Goal: Information Seeking & Learning: Find specific fact

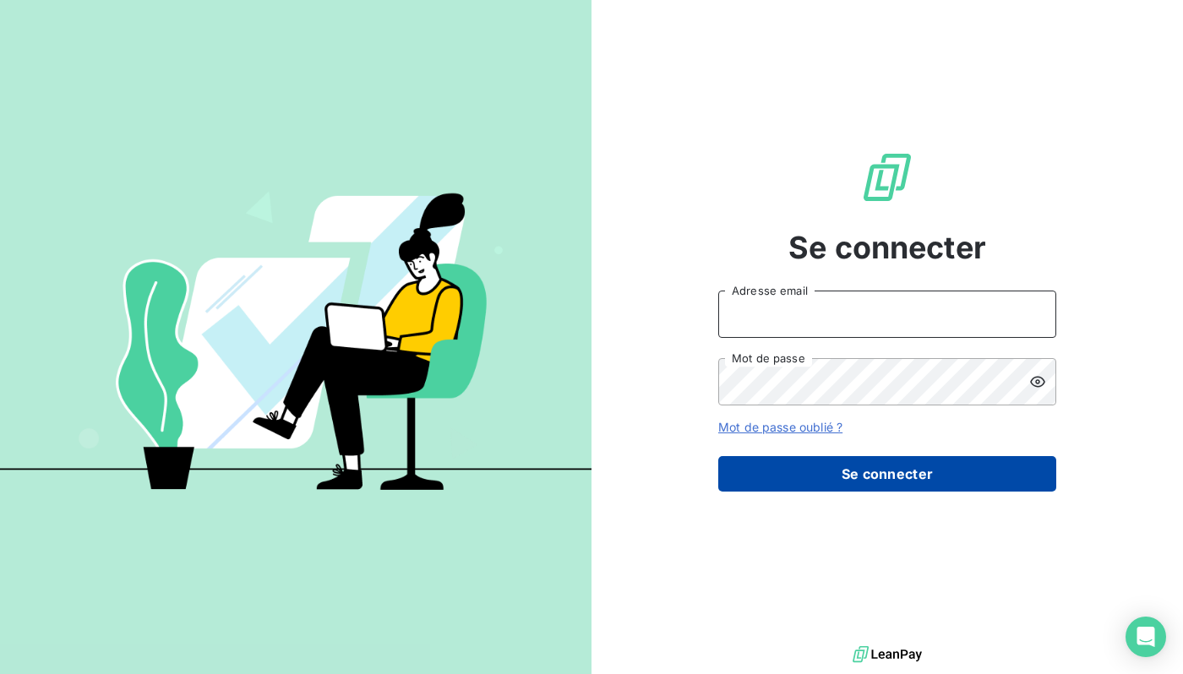
type input "[EMAIL_ADDRESS][DOMAIN_NAME]"
click at [972, 482] on button "Se connecter" at bounding box center [887, 473] width 338 height 35
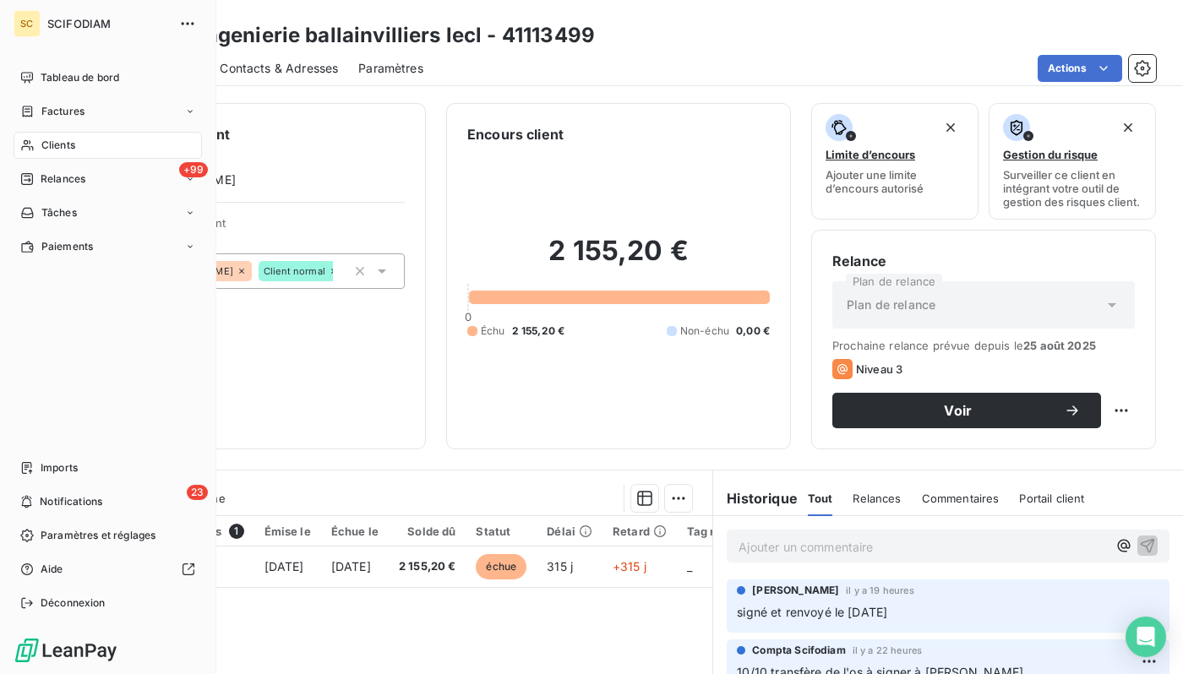
click at [56, 141] on span "Clients" at bounding box center [58, 145] width 34 height 15
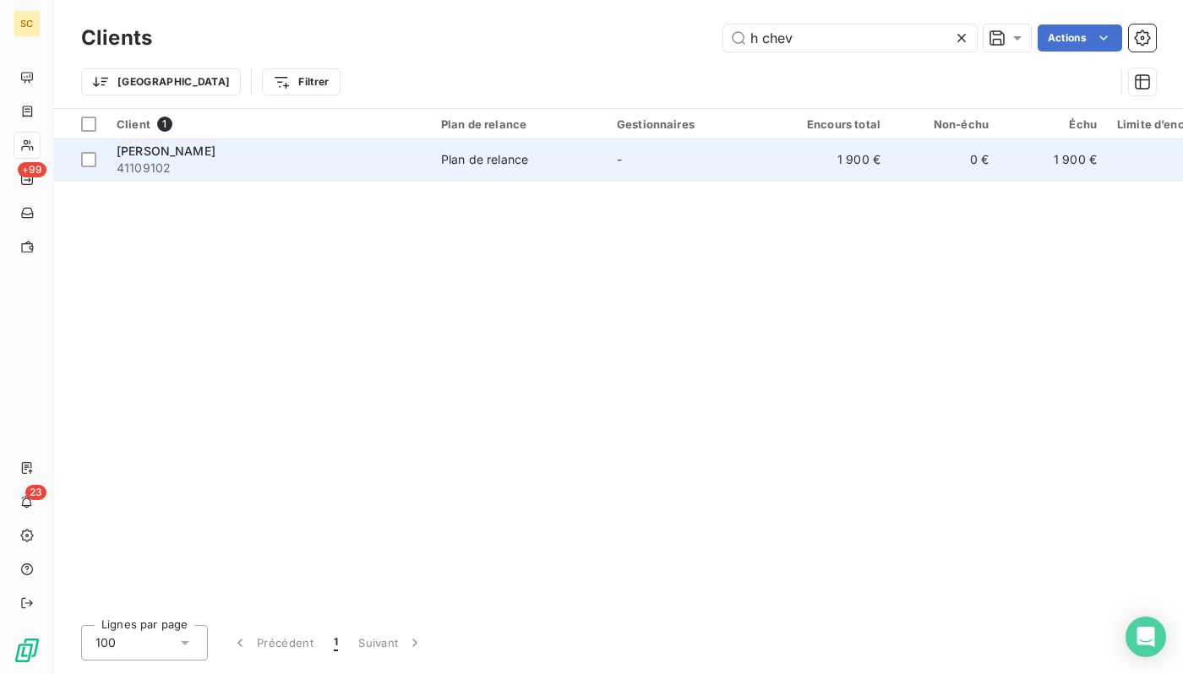
type input "h chev"
click at [496, 161] on div "Plan de relance" at bounding box center [484, 159] width 87 height 17
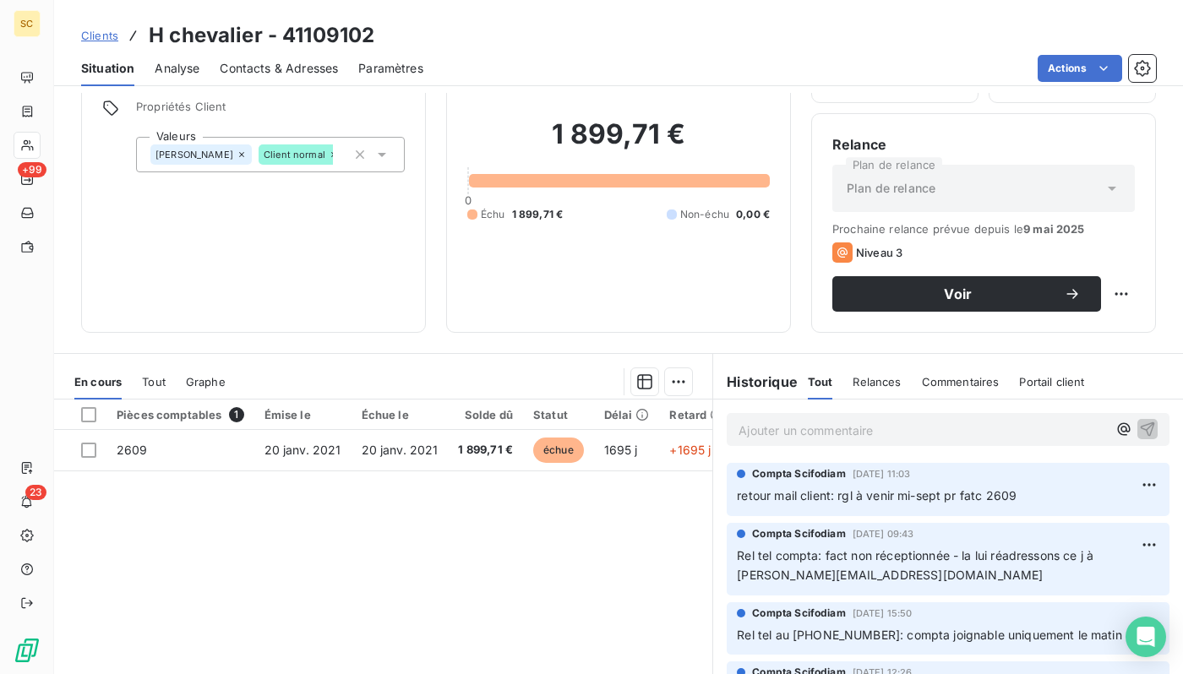
scroll to position [124, 0]
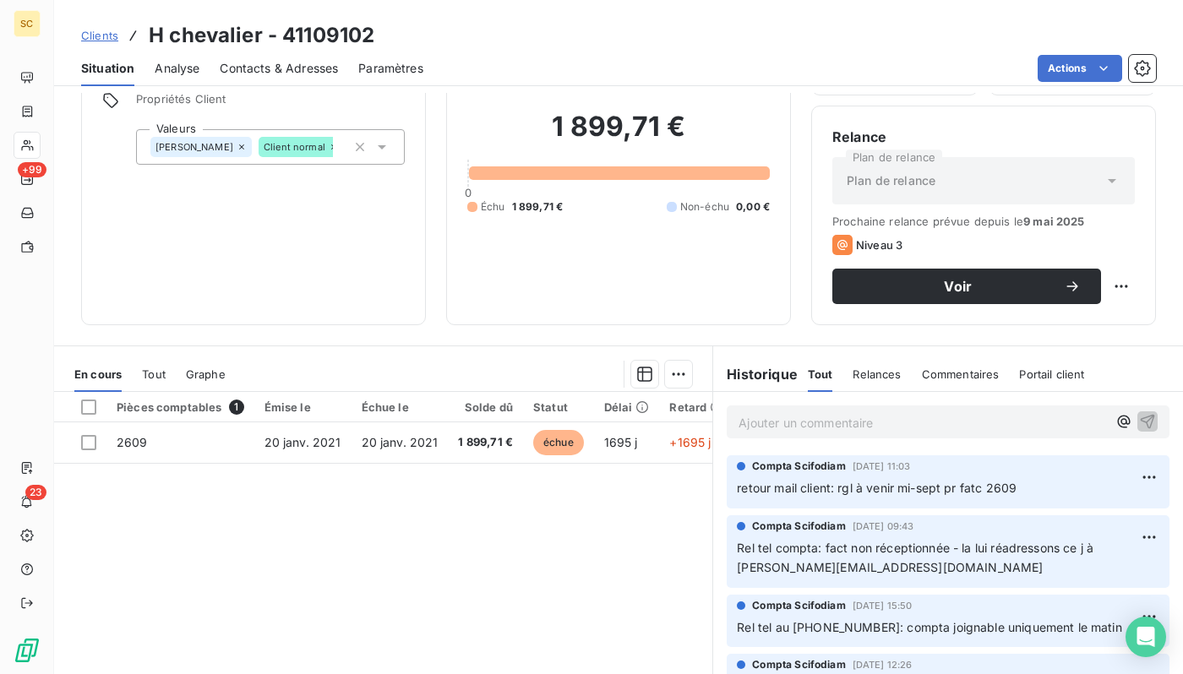
click at [97, 33] on span "Clients" at bounding box center [99, 36] width 37 height 14
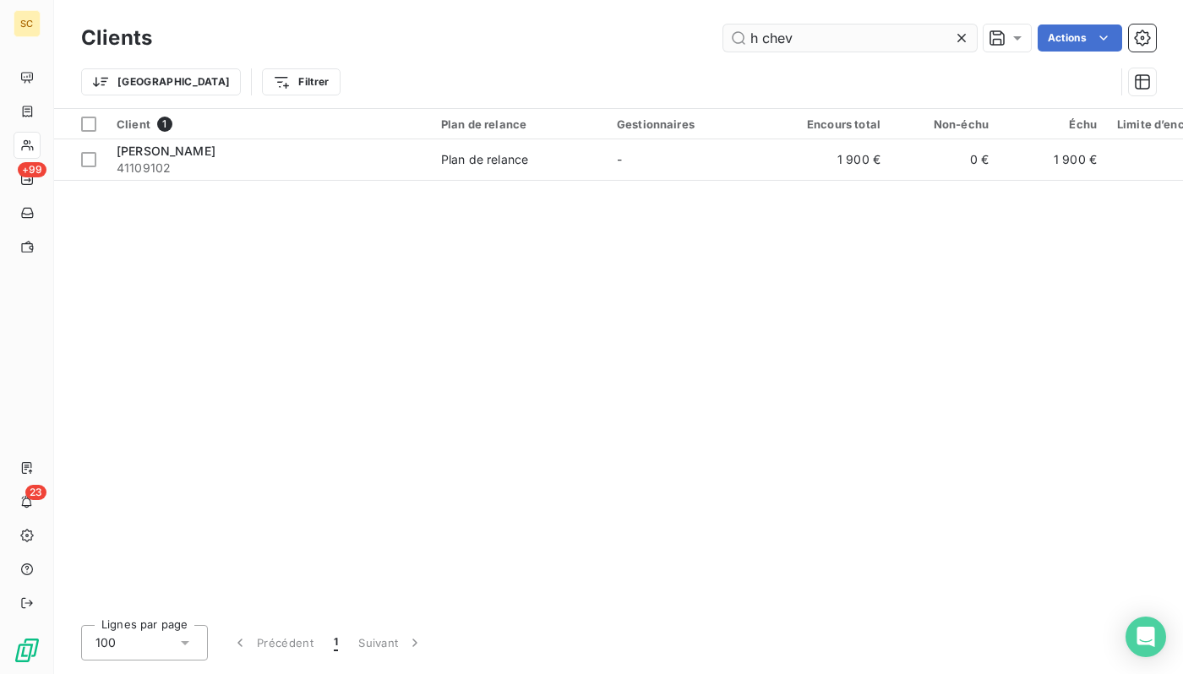
click at [844, 37] on input "h chev" at bounding box center [849, 38] width 253 height 27
click at [845, 37] on input "h chev" at bounding box center [849, 38] width 253 height 27
type input "41110577"
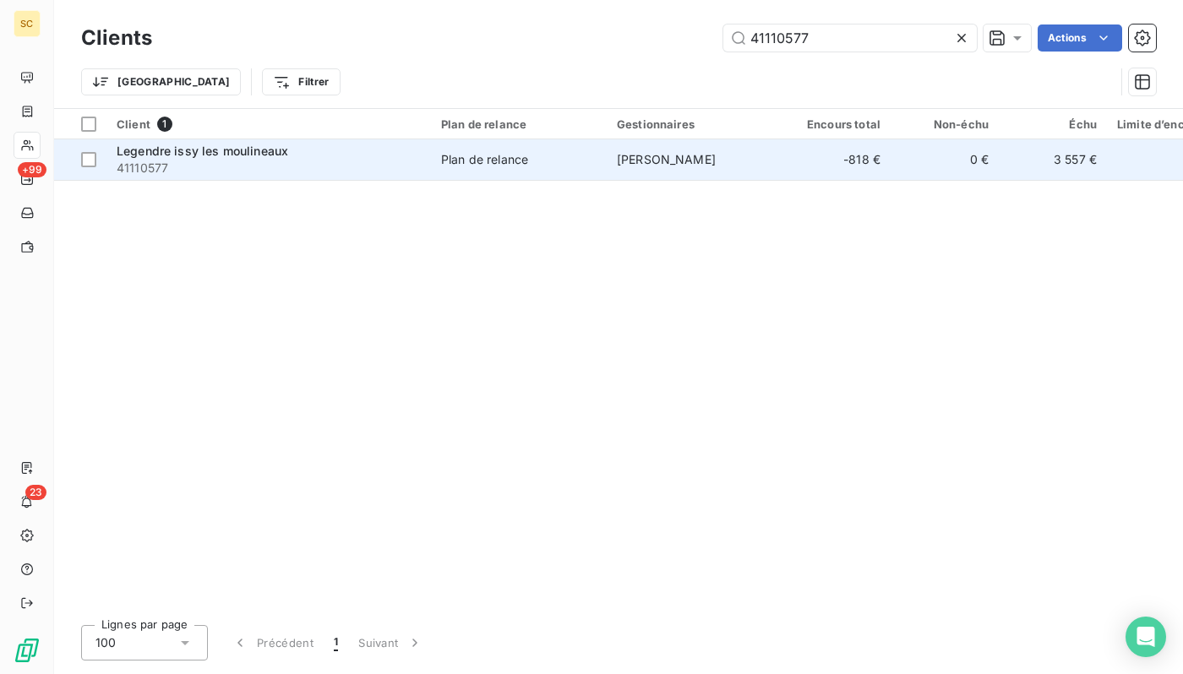
click at [411, 155] on div "Legendre issy les moulineaux" at bounding box center [269, 151] width 304 height 17
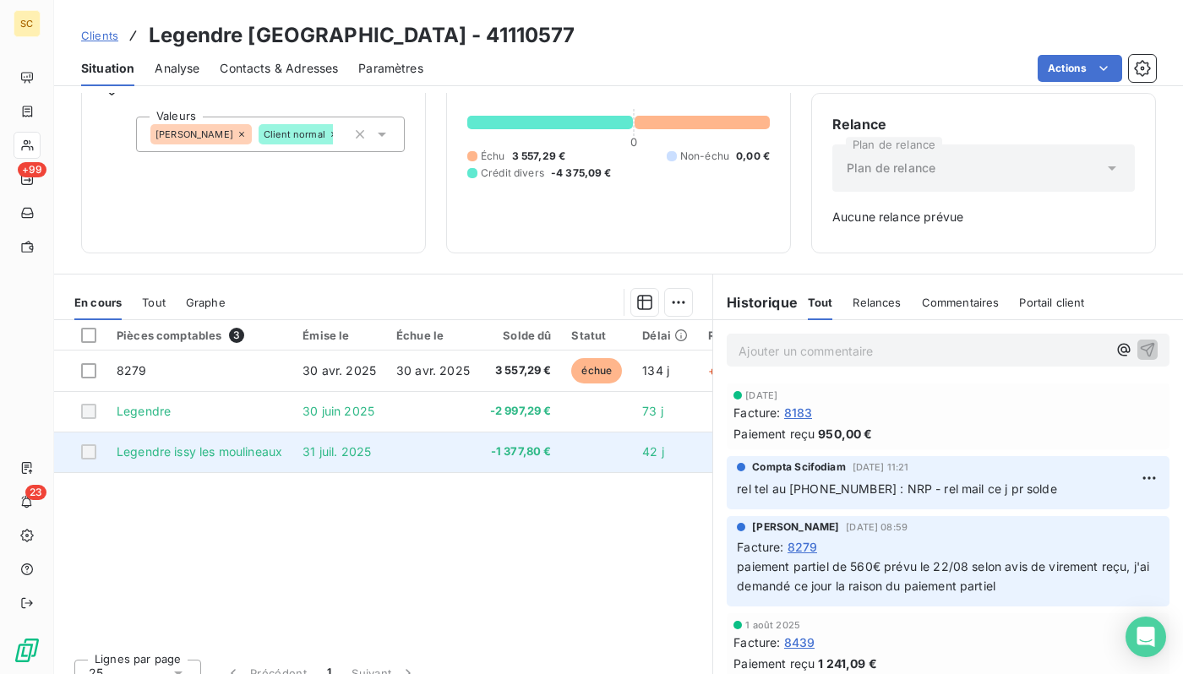
scroll to position [159, 0]
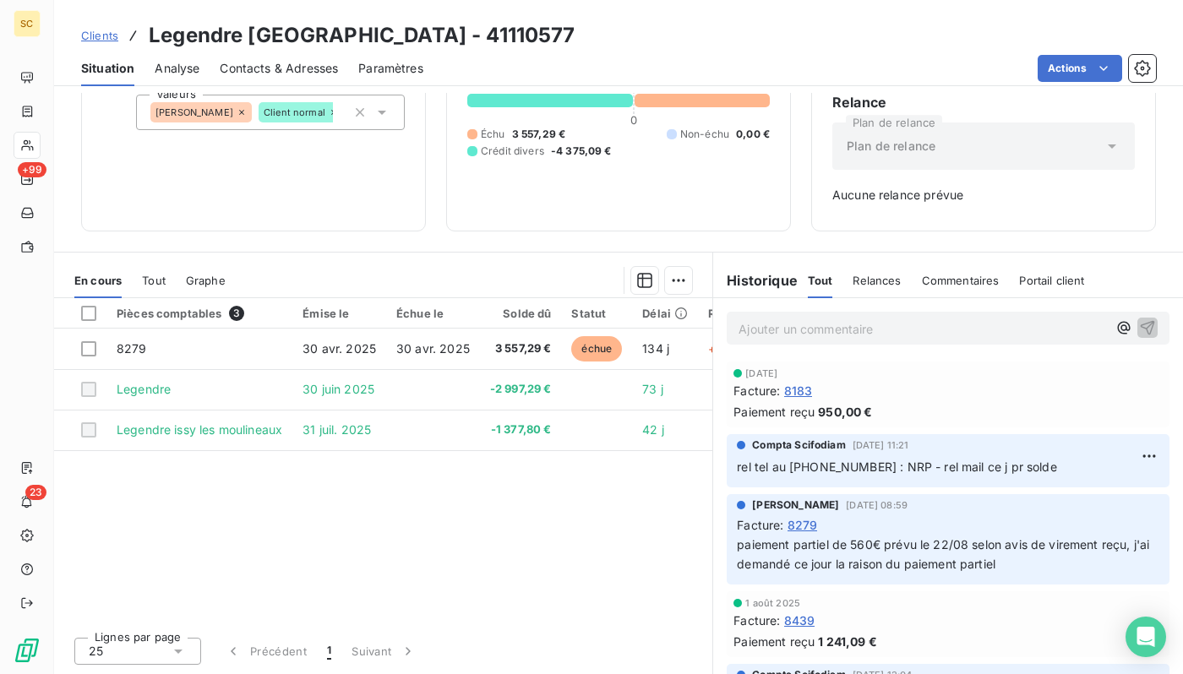
click at [120, 30] on div "Clients Legendre issy les moulineaux - 41110577" at bounding box center [328, 35] width 494 height 30
click at [109, 32] on span "Clients" at bounding box center [99, 36] width 37 height 14
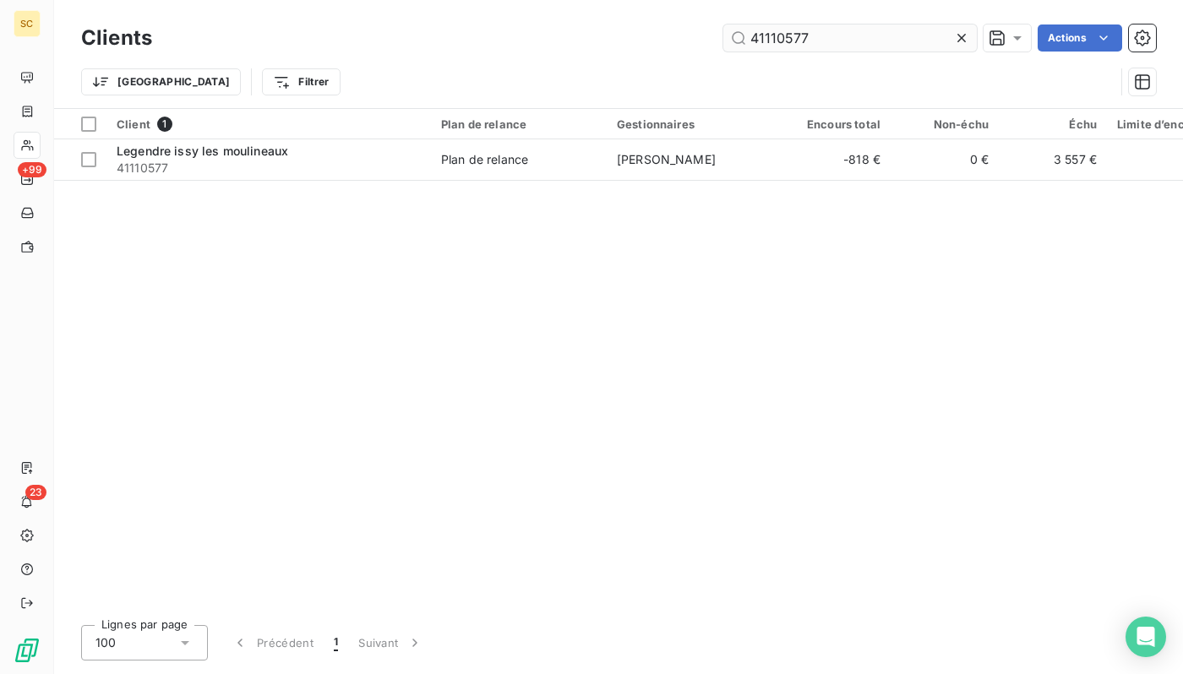
click at [746, 35] on input "41110577" at bounding box center [849, 38] width 253 height 27
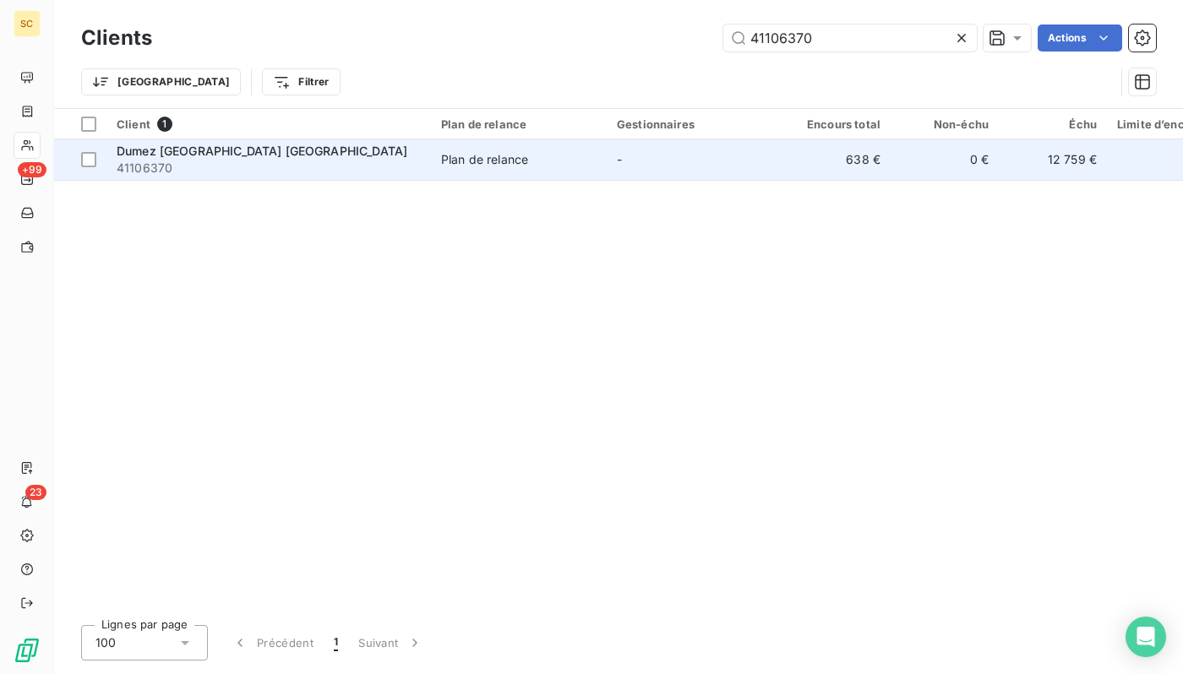
type input "41106370"
click at [183, 148] on span "Dumez [GEOGRAPHIC_DATA] [GEOGRAPHIC_DATA]" at bounding box center [262, 151] width 291 height 14
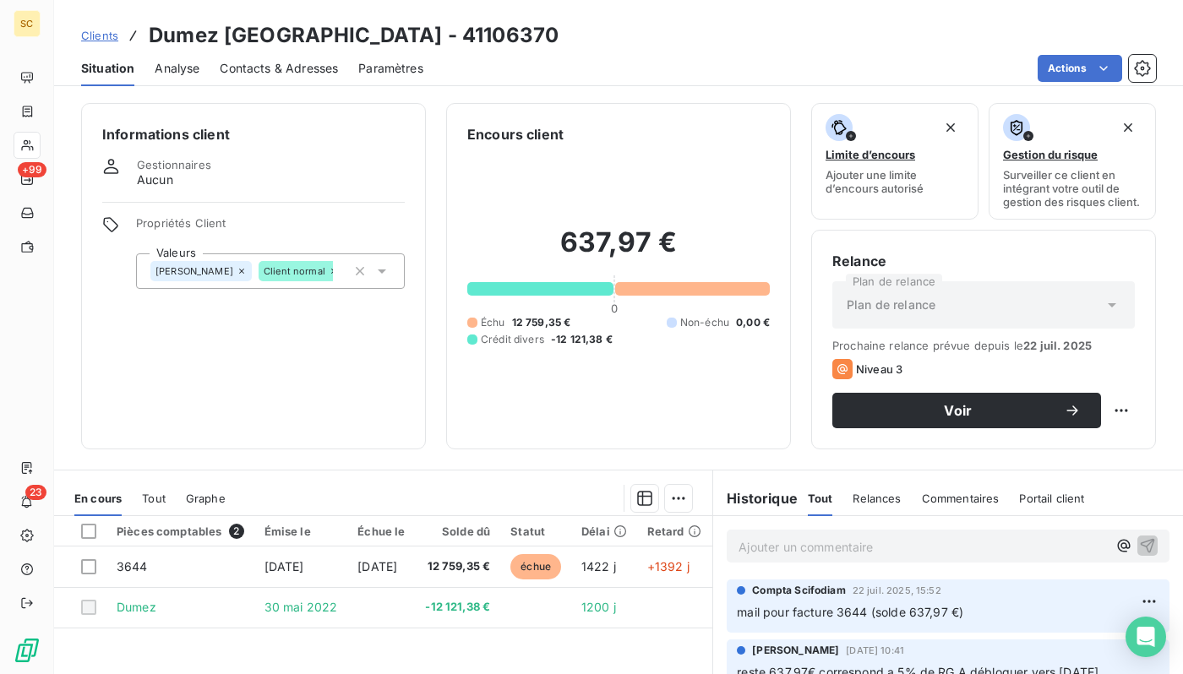
scroll to position [218, 0]
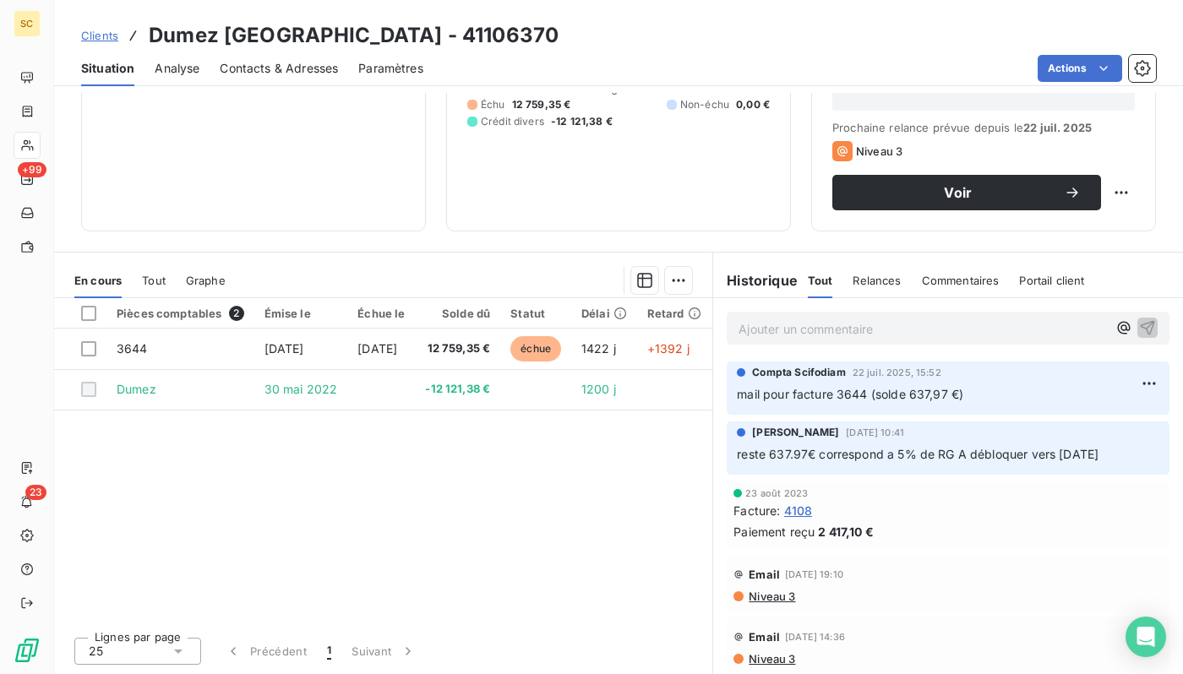
click at [835, 320] on p "Ajouter un commentaire ﻿" at bounding box center [922, 329] width 368 height 21
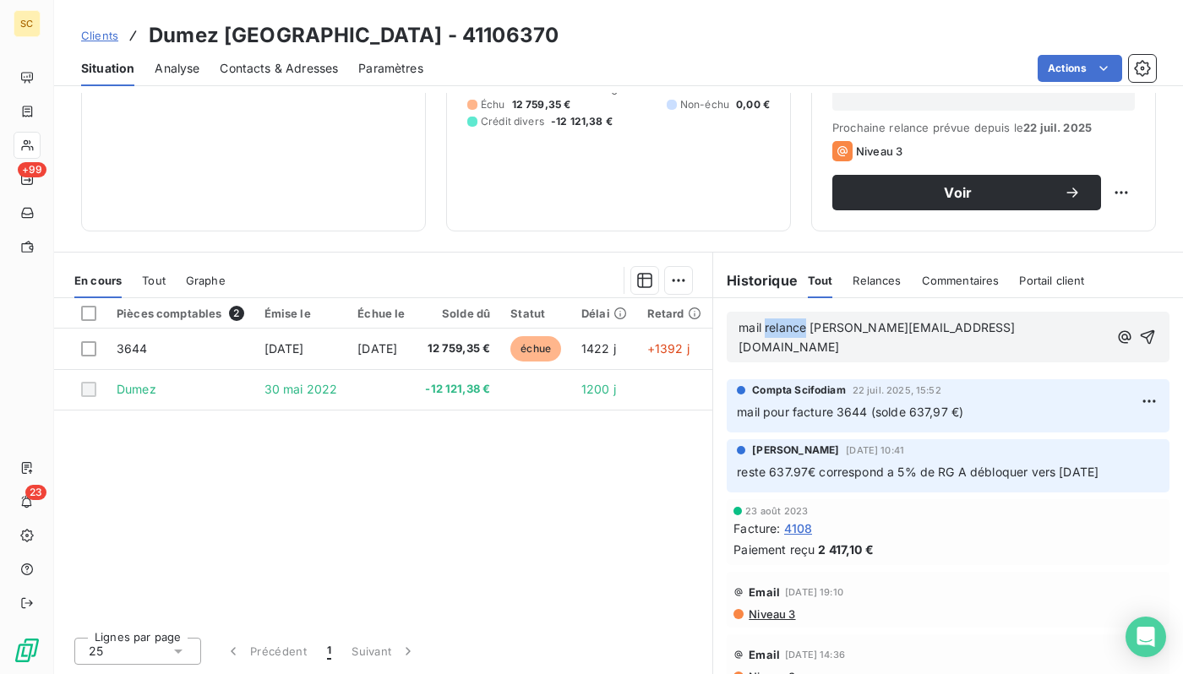
drag, startPoint x: 807, startPoint y: 329, endPoint x: 766, endPoint y: 329, distance: 40.6
click at [766, 329] on span "mail relance [PERSON_NAME][EMAIL_ADDRESS][DOMAIN_NAME]" at bounding box center [876, 337] width 276 height 34
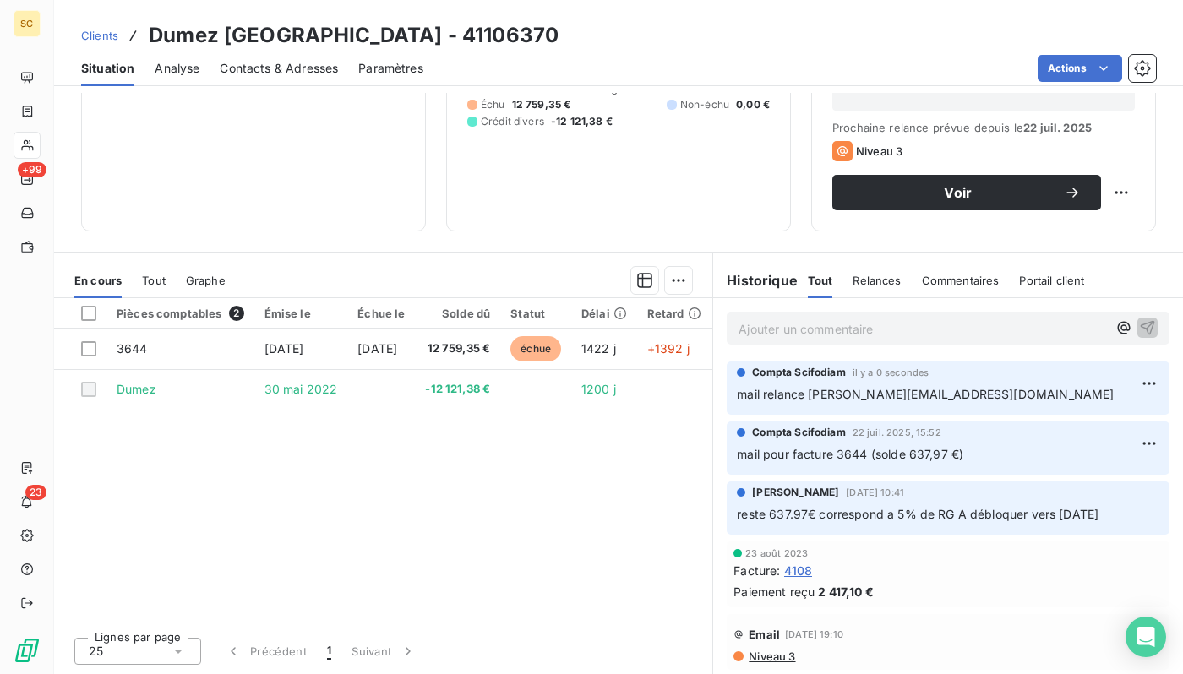
click at [104, 28] on link "Clients" at bounding box center [99, 35] width 37 height 17
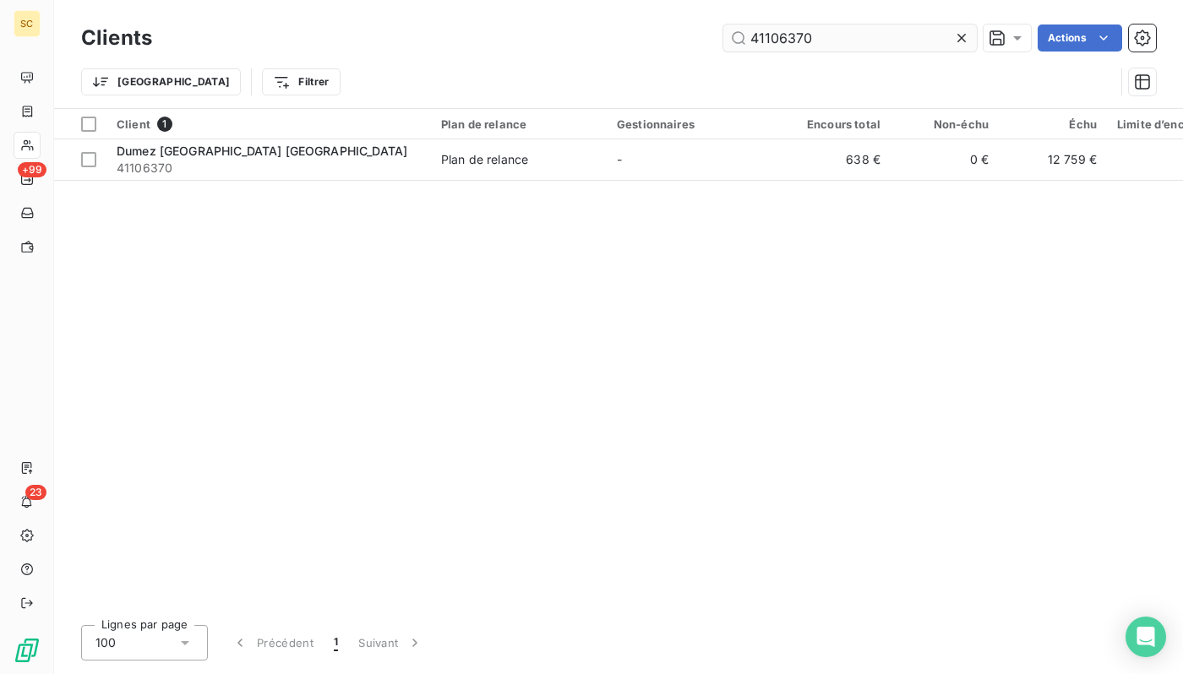
click at [776, 34] on input "41106370" at bounding box center [849, 38] width 253 height 27
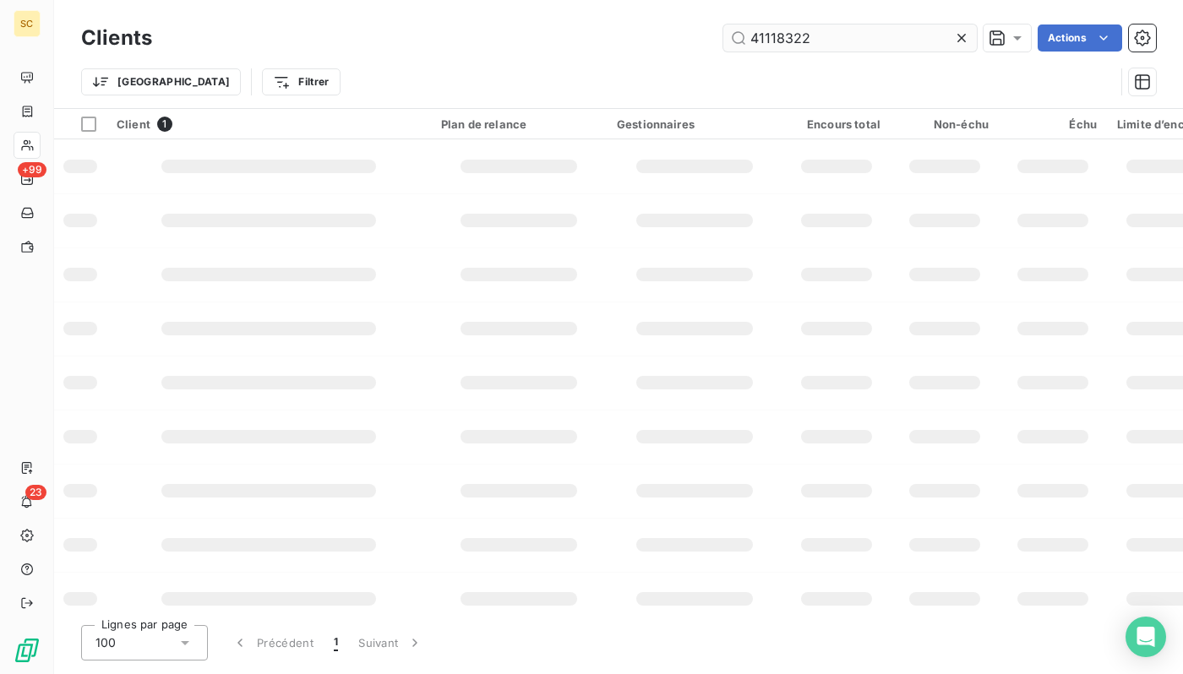
type input "41118322"
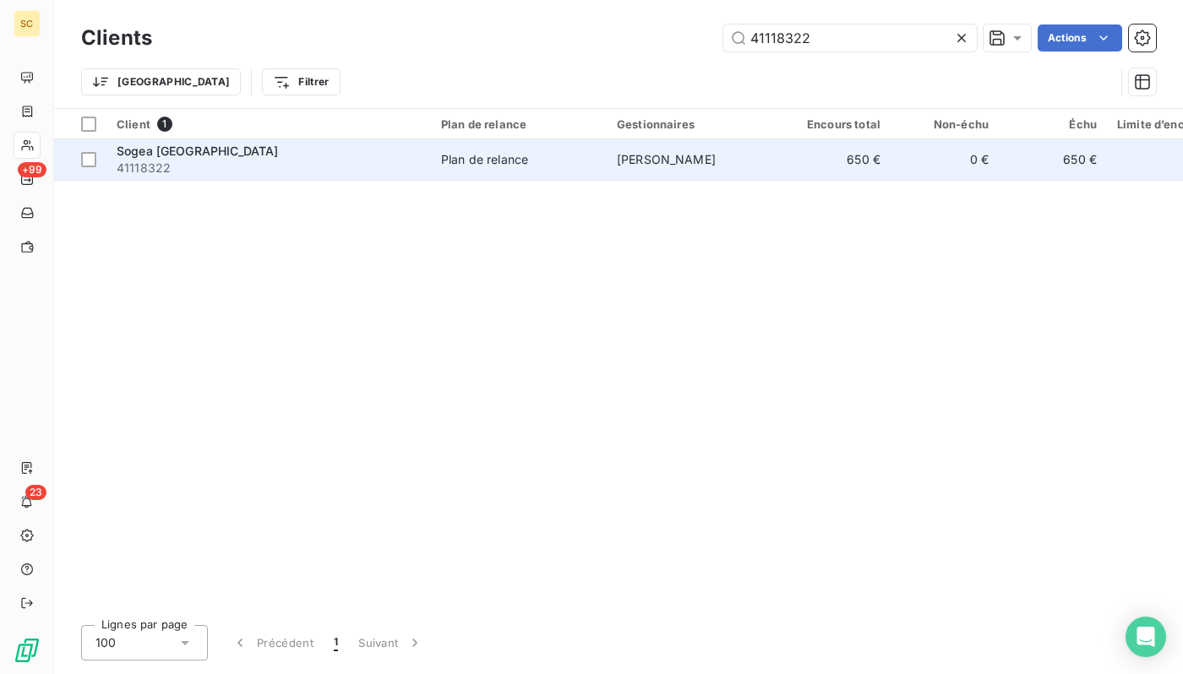
click at [394, 153] on div "Sogea [GEOGRAPHIC_DATA]" at bounding box center [269, 151] width 304 height 17
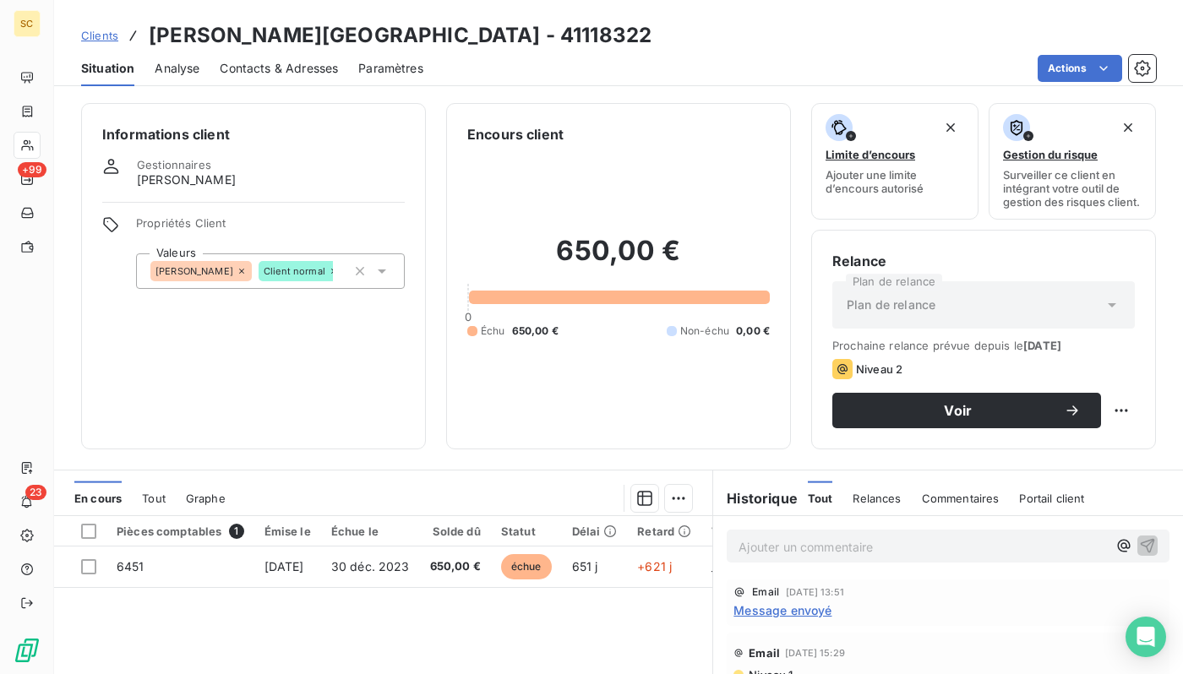
scroll to position [218, 0]
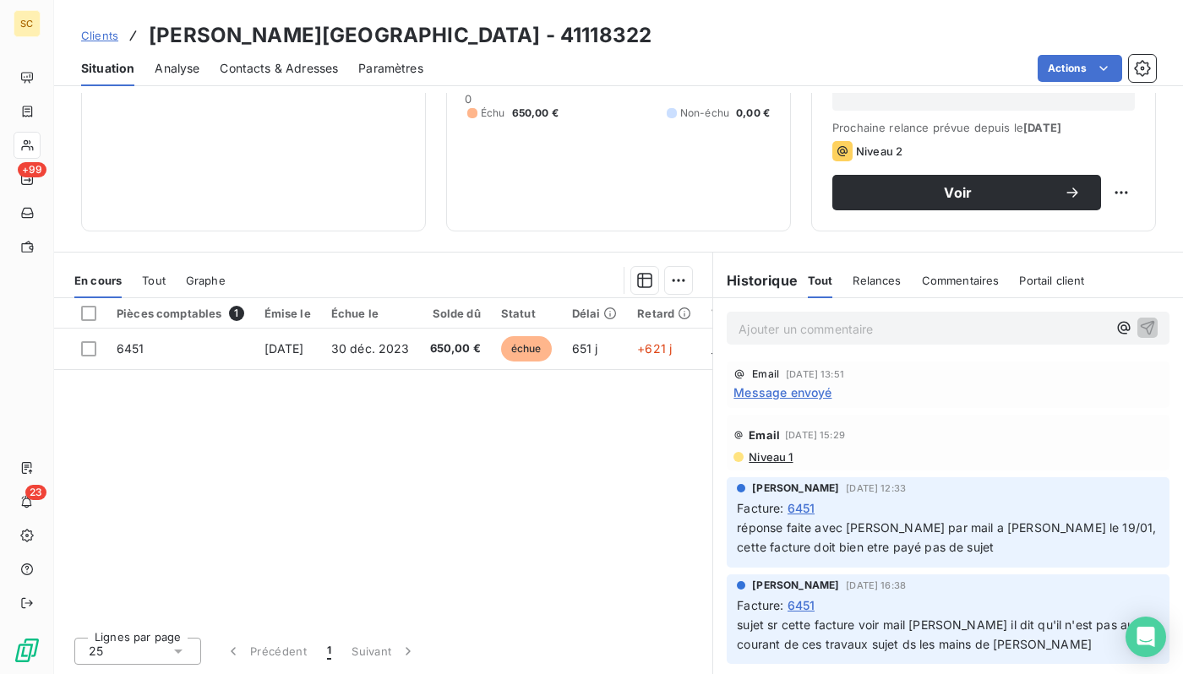
click at [809, 339] on p "Ajouter un commentaire ﻿" at bounding box center [922, 329] width 368 height 21
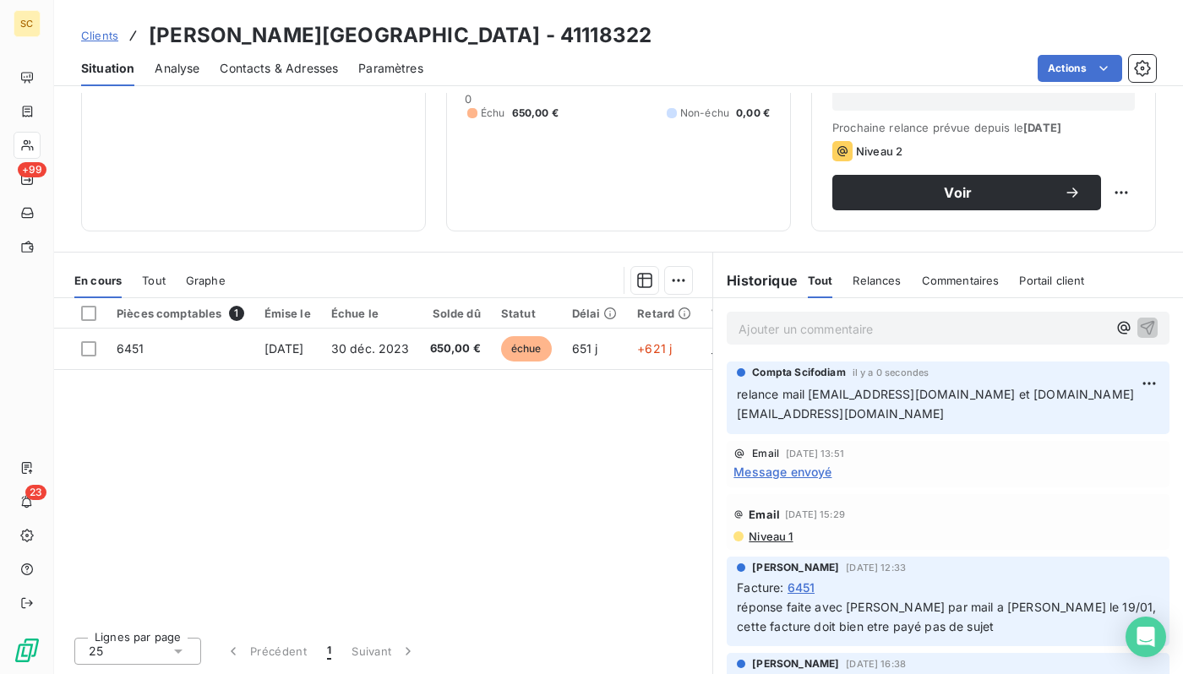
click at [89, 44] on div "Clients [PERSON_NAME][GEOGRAPHIC_DATA] - 41118322" at bounding box center [366, 35] width 570 height 30
click at [94, 39] on span "Clients" at bounding box center [99, 36] width 37 height 14
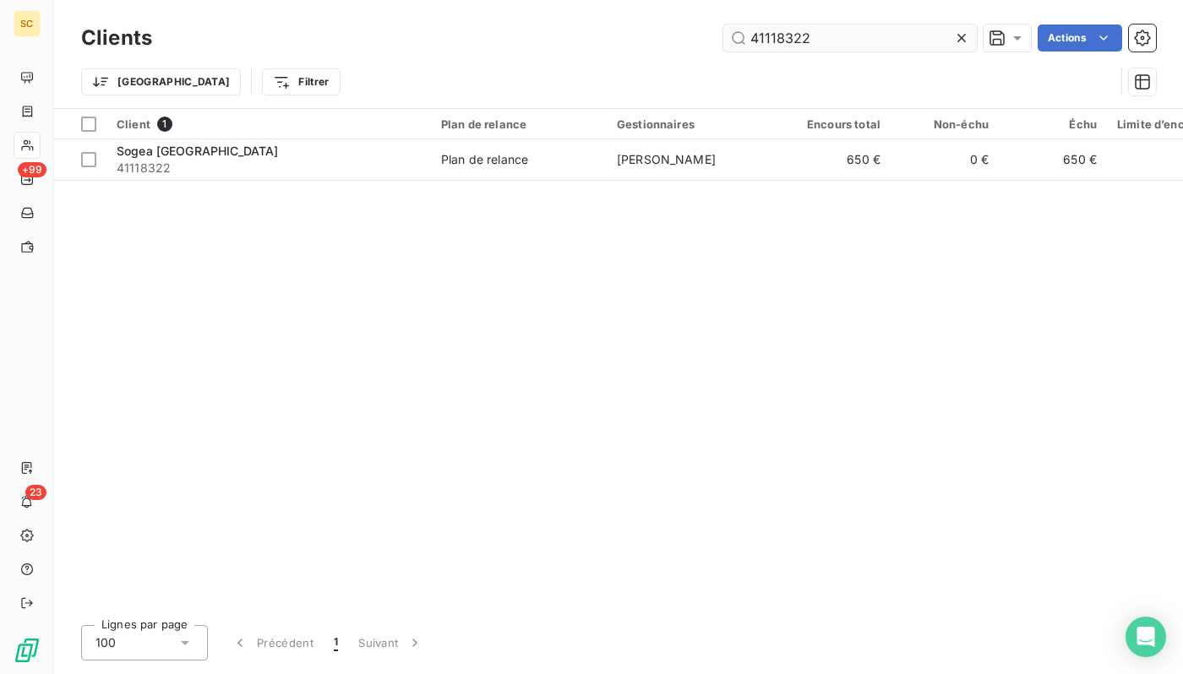
click at [898, 28] on input "41118322" at bounding box center [849, 38] width 253 height 27
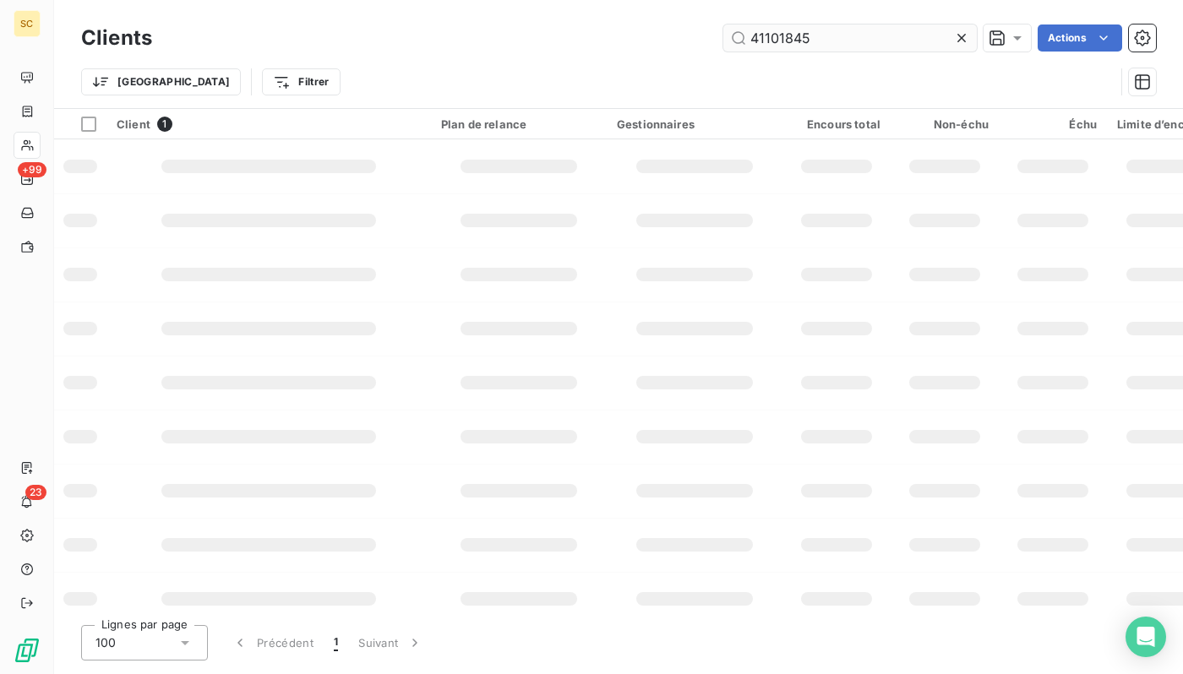
type input "41101845"
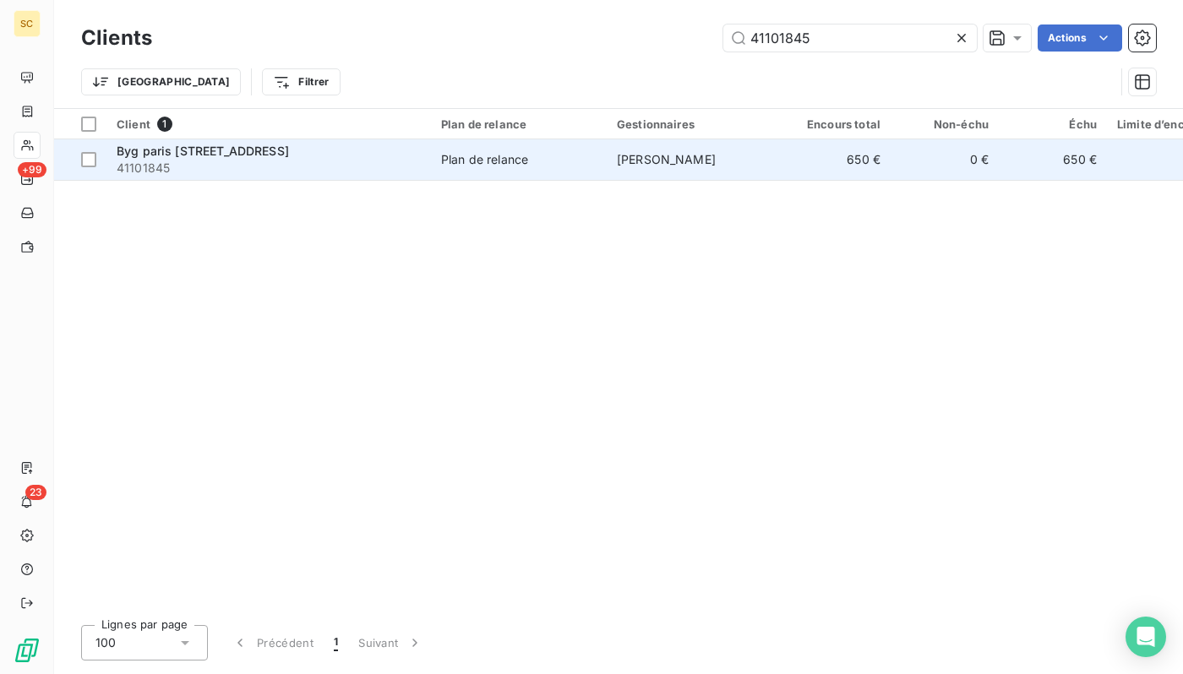
click at [475, 166] on div "Plan de relance" at bounding box center [484, 159] width 87 height 17
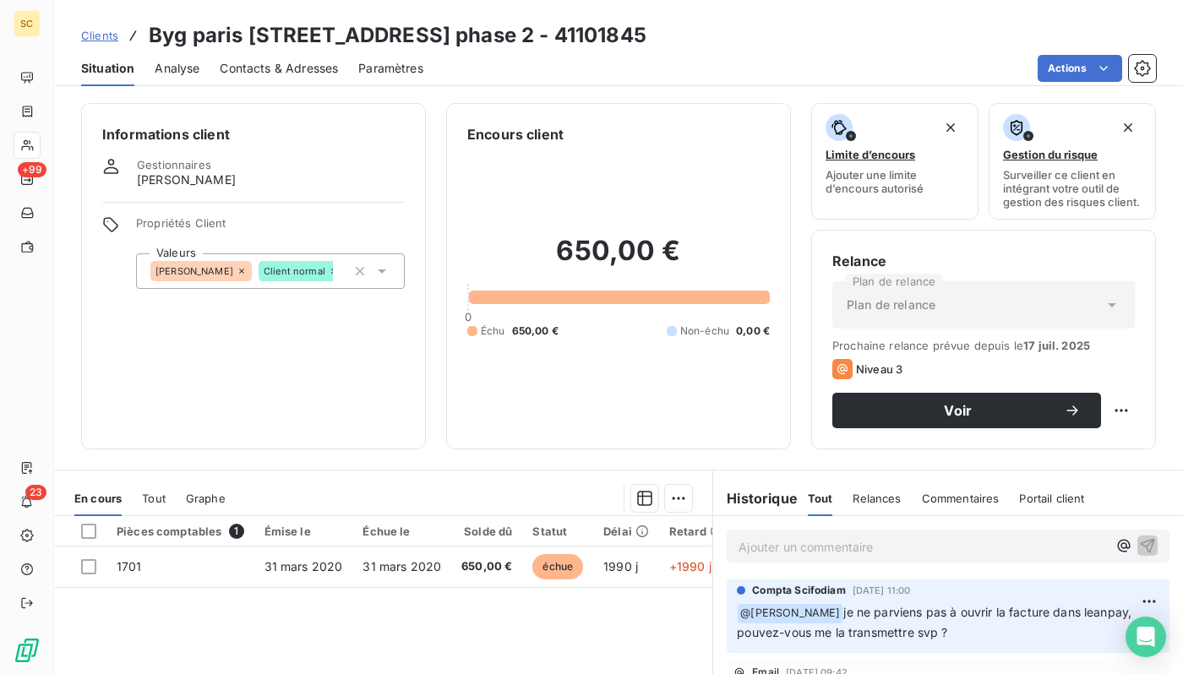
click at [109, 34] on span "Clients" at bounding box center [99, 36] width 37 height 14
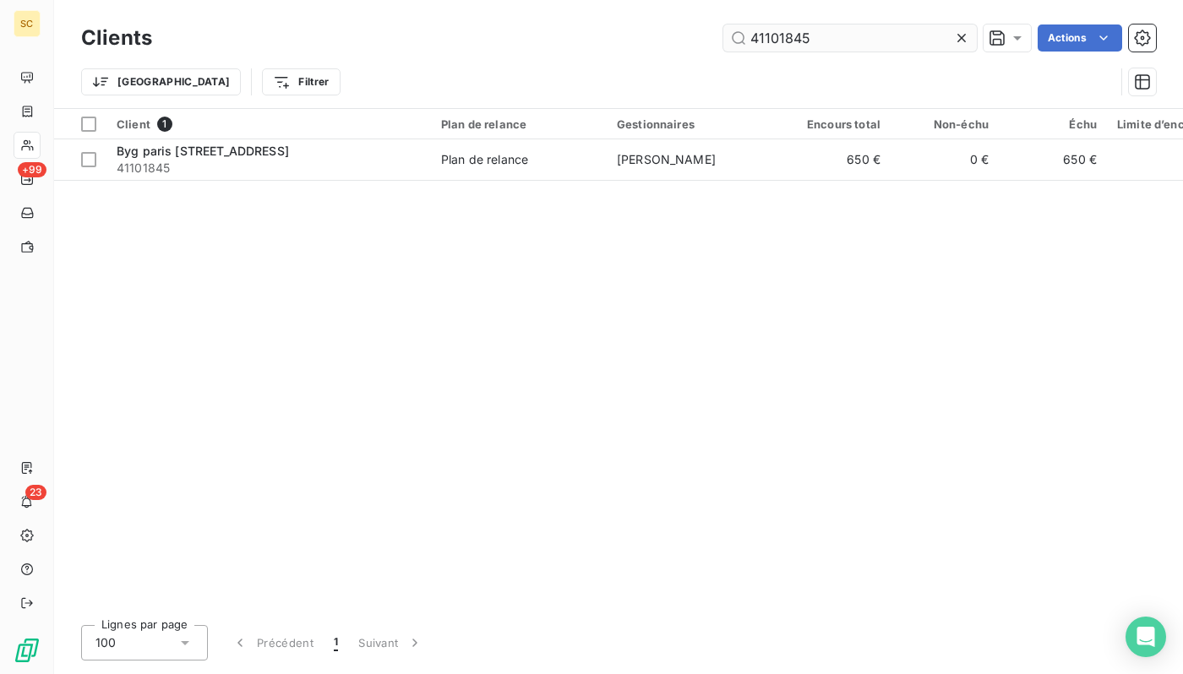
click at [834, 31] on input "41101845" at bounding box center [849, 38] width 253 height 27
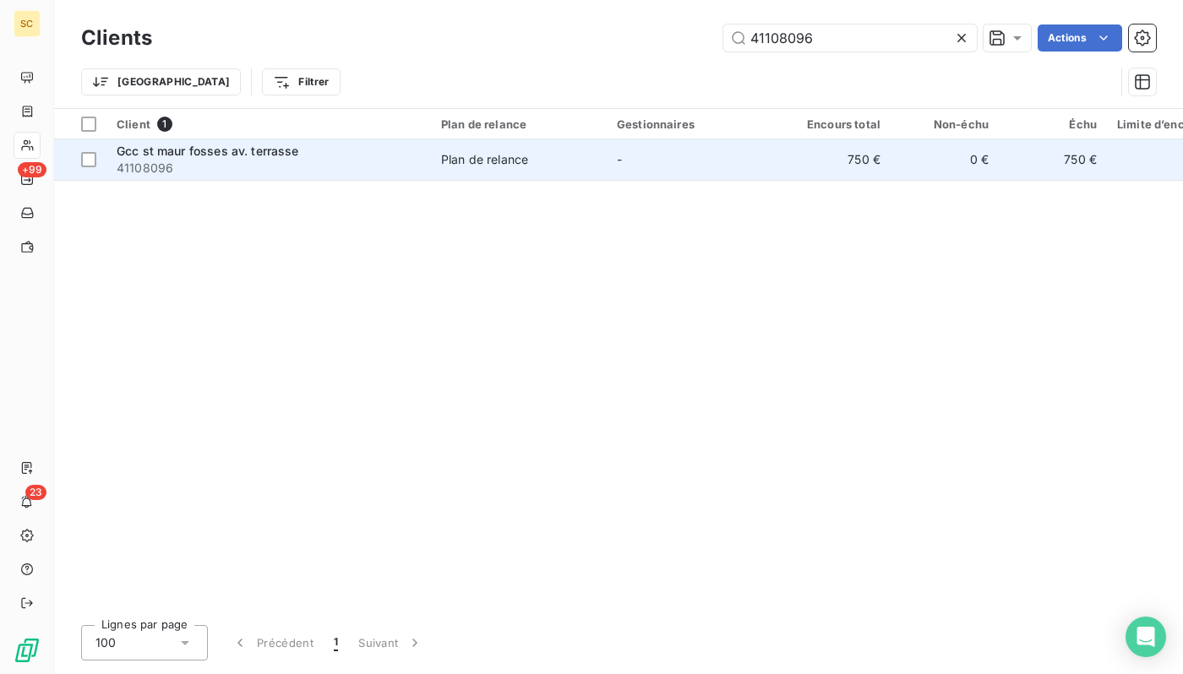
type input "41108096"
click at [366, 160] on span "41108096" at bounding box center [269, 168] width 304 height 17
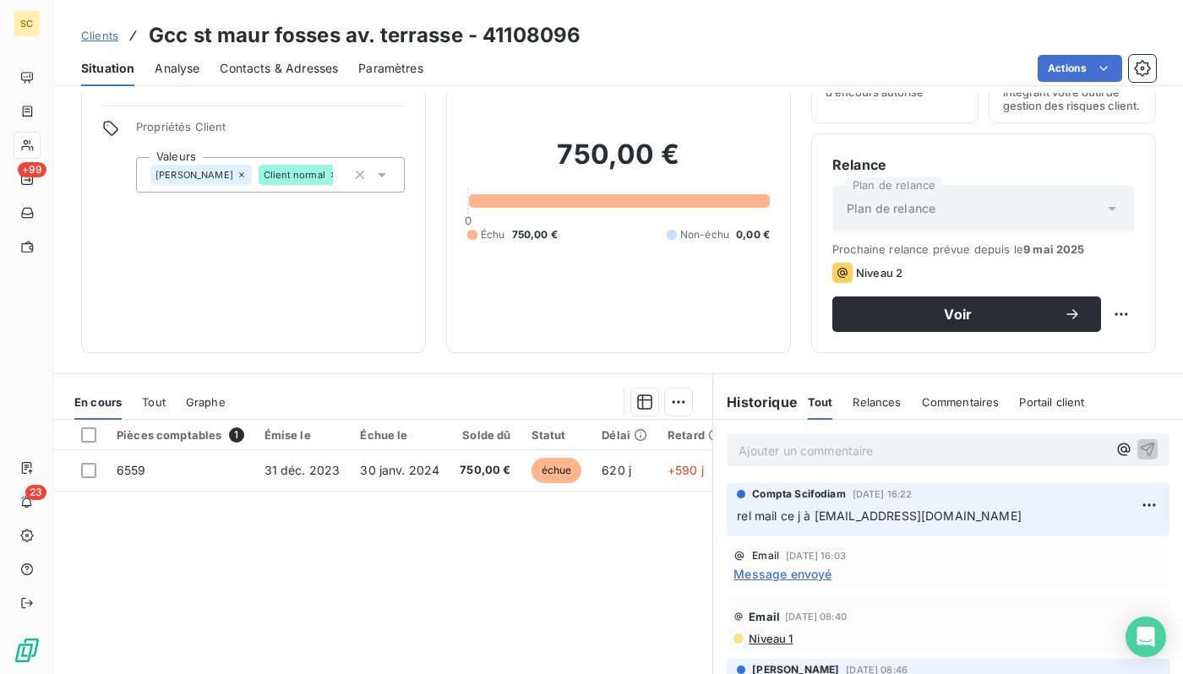
scroll to position [98, 0]
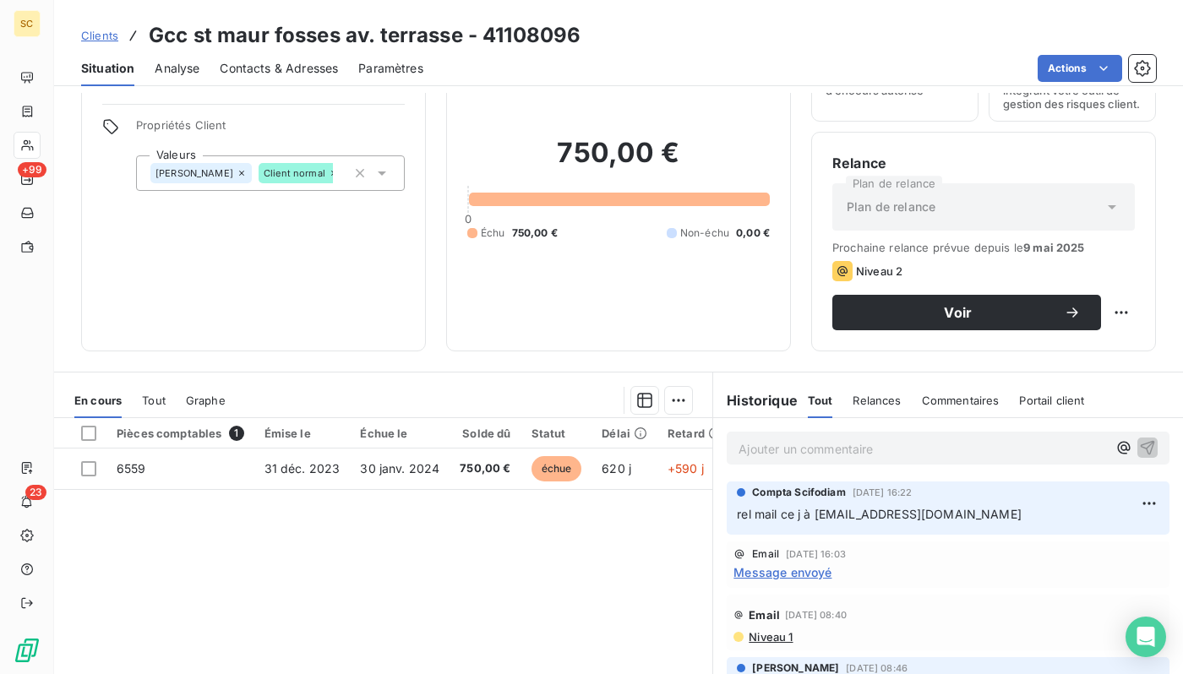
click at [276, 67] on span "Contacts & Adresses" at bounding box center [279, 68] width 118 height 17
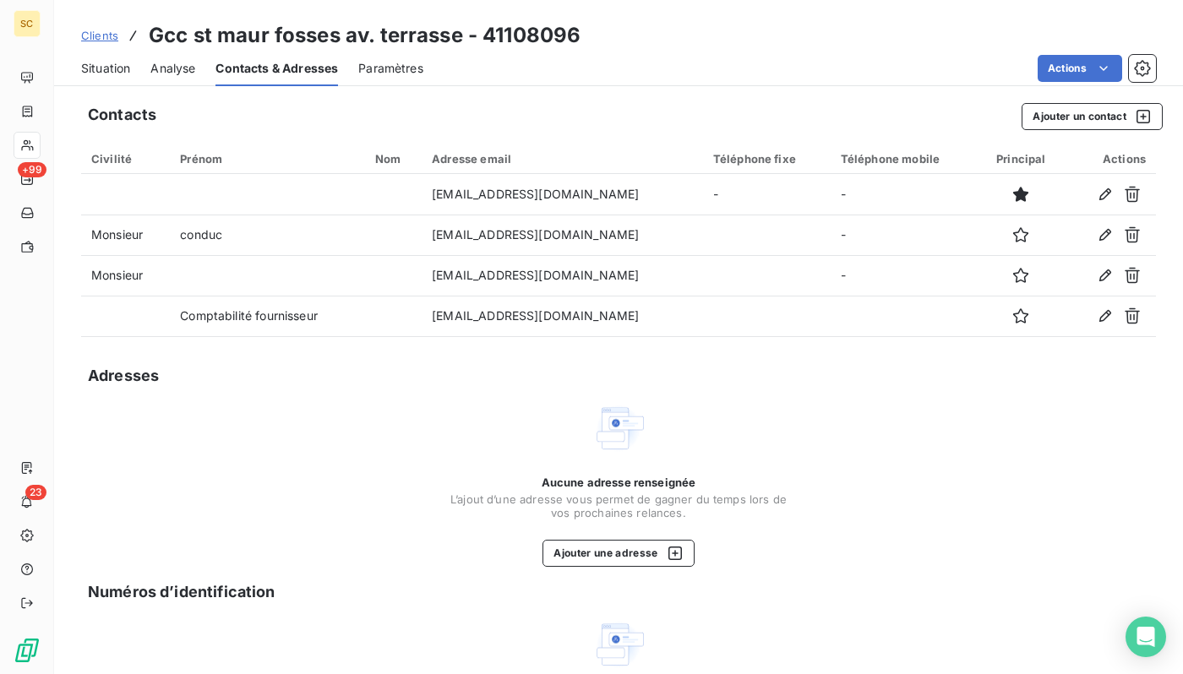
click at [122, 70] on span "Situation" at bounding box center [105, 68] width 49 height 17
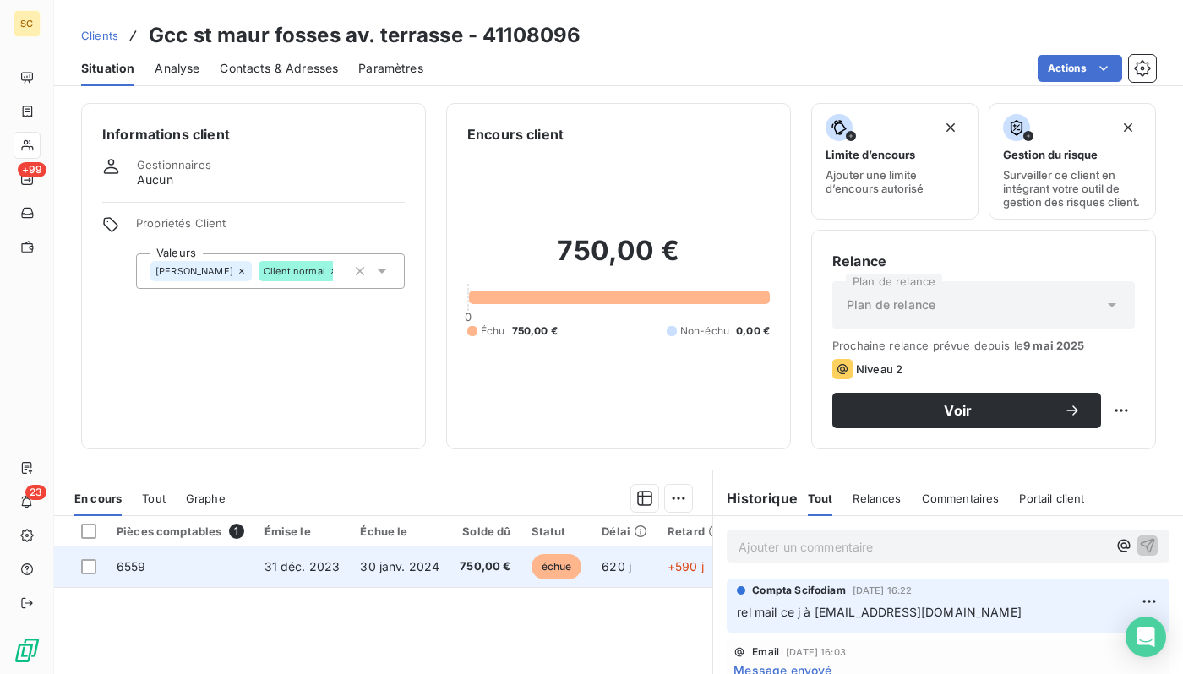
click at [368, 564] on span "30 janv. 2024" at bounding box center [399, 566] width 79 height 14
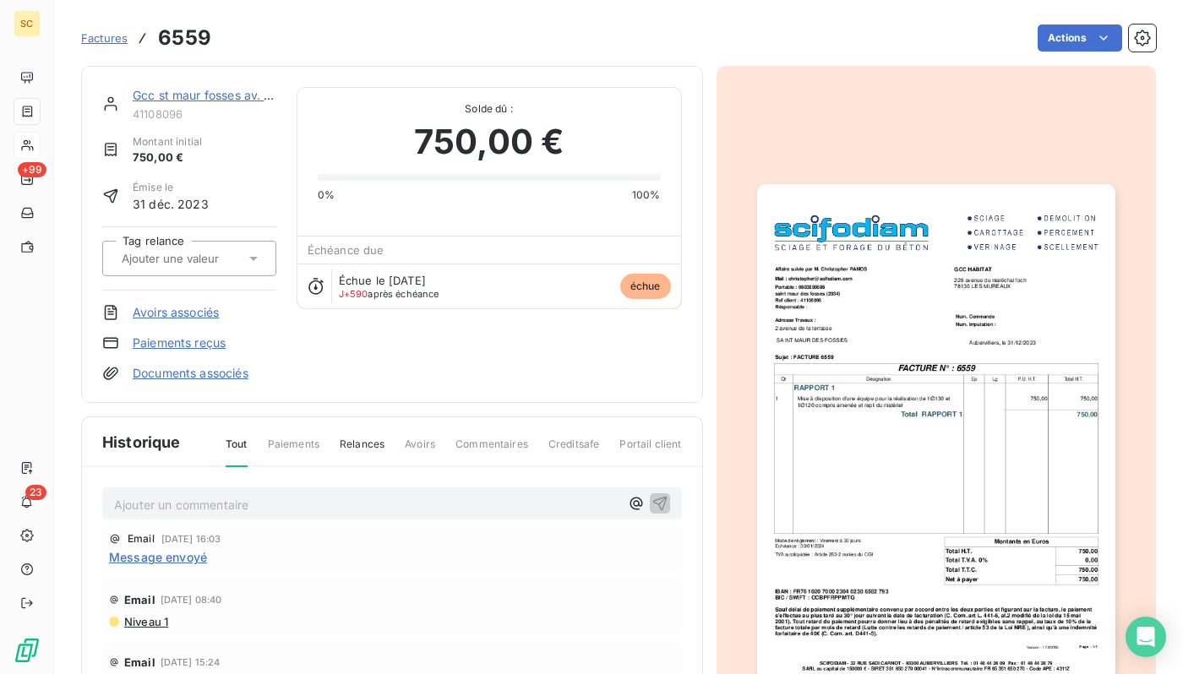
click at [900, 368] on img "button" at bounding box center [936, 437] width 358 height 506
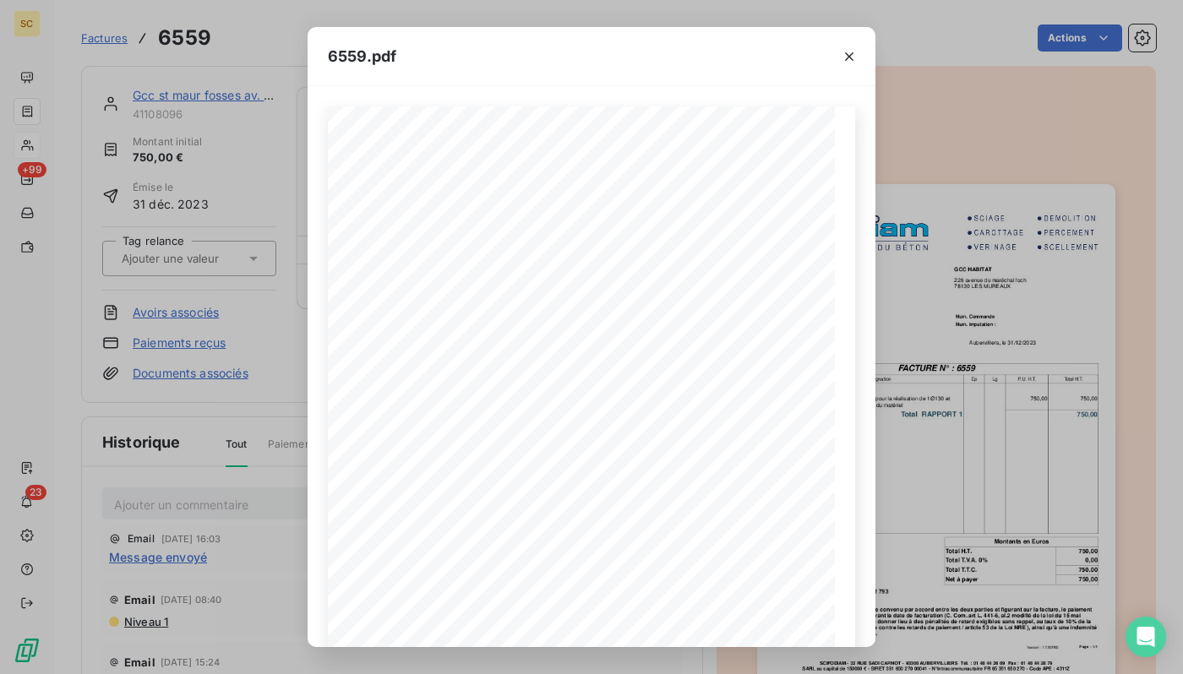
click at [936, 365] on div "6559.pdf Qt Désignation Ep Lg P.U. H.T. Total H.T. Version : 17.00R05 Page : 1/…" at bounding box center [591, 337] width 1183 height 674
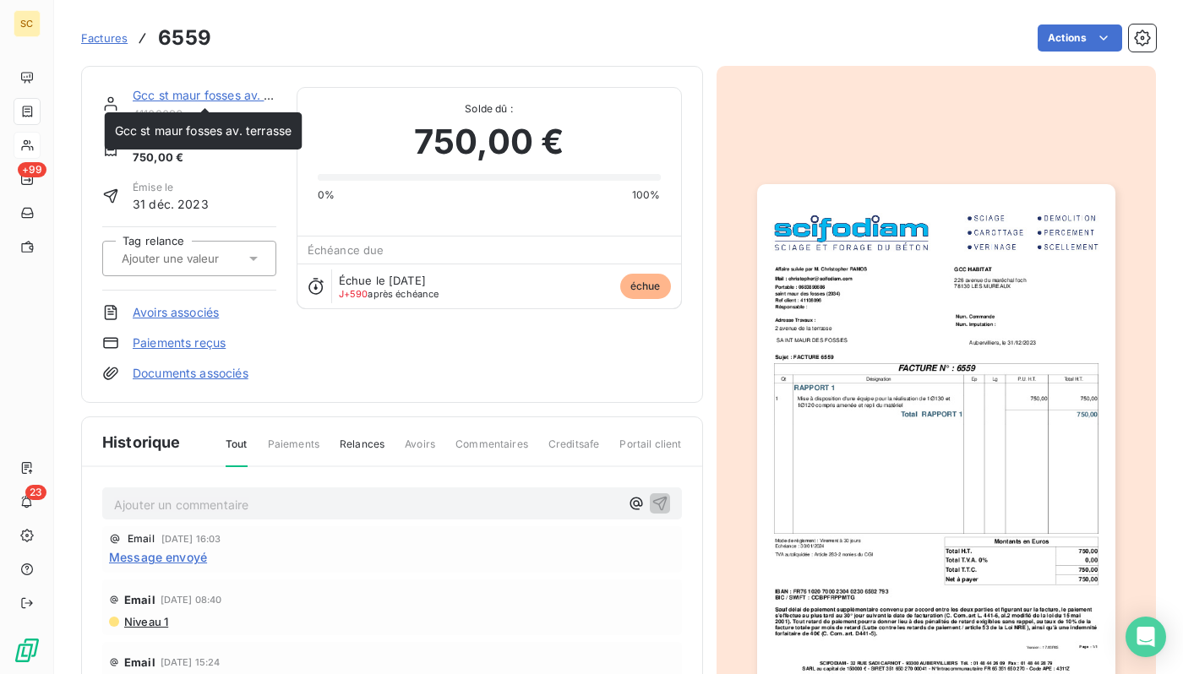
click at [162, 91] on link "Gcc st maur fosses av. terrasse" at bounding box center [221, 95] width 177 height 14
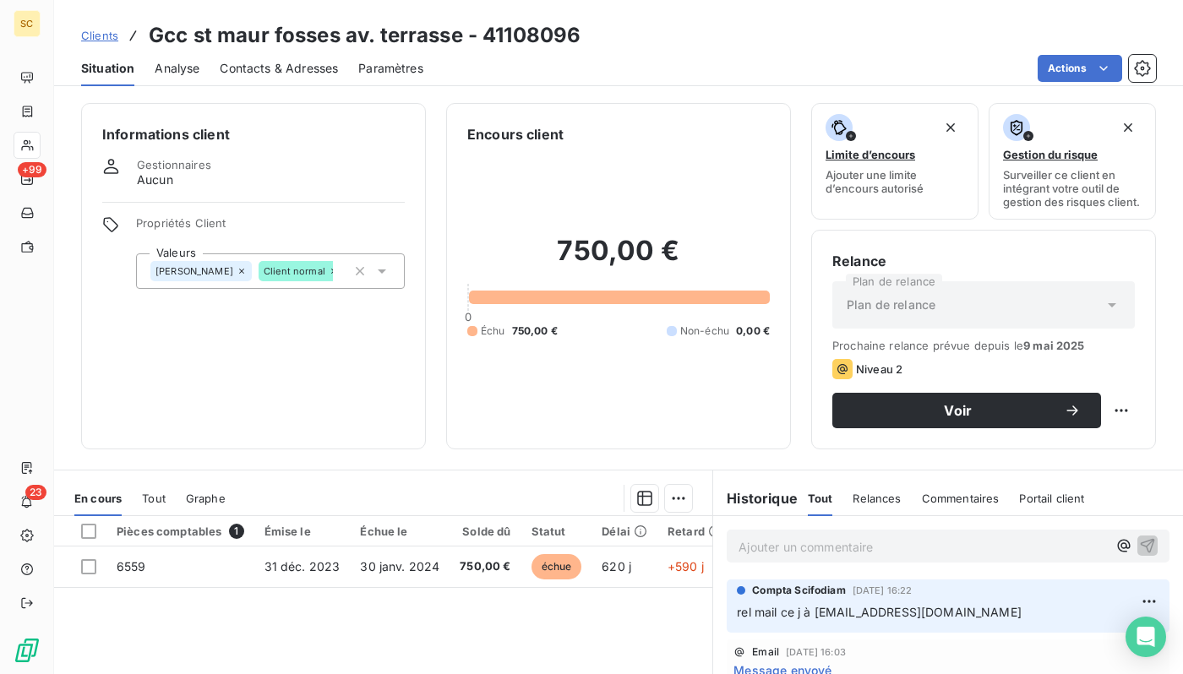
click at [291, 64] on span "Contacts & Adresses" at bounding box center [279, 68] width 118 height 17
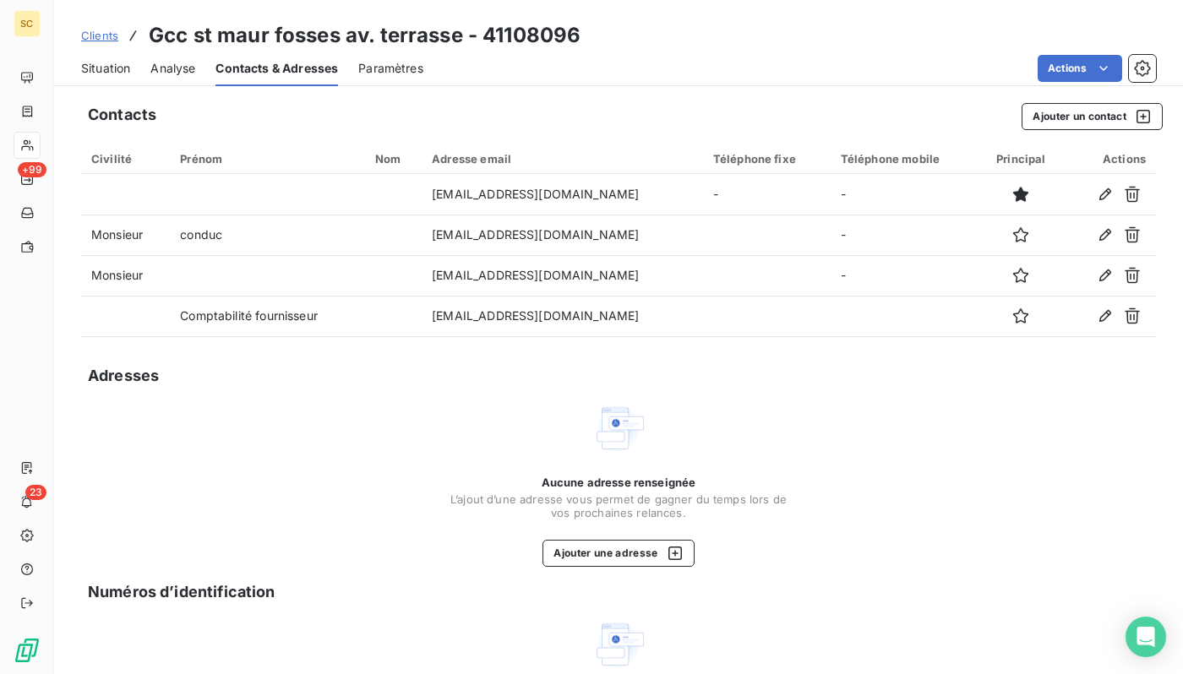
click at [85, 66] on span "Situation" at bounding box center [105, 68] width 49 height 17
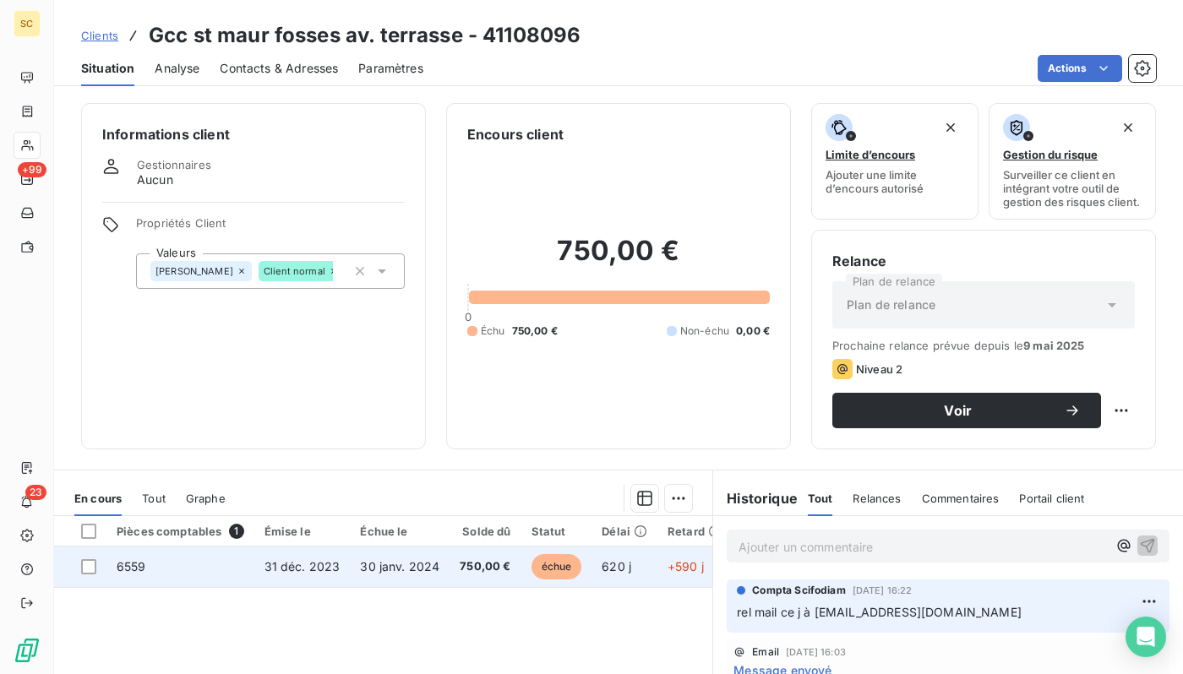
click at [374, 560] on span "30 janv. 2024" at bounding box center [399, 566] width 79 height 14
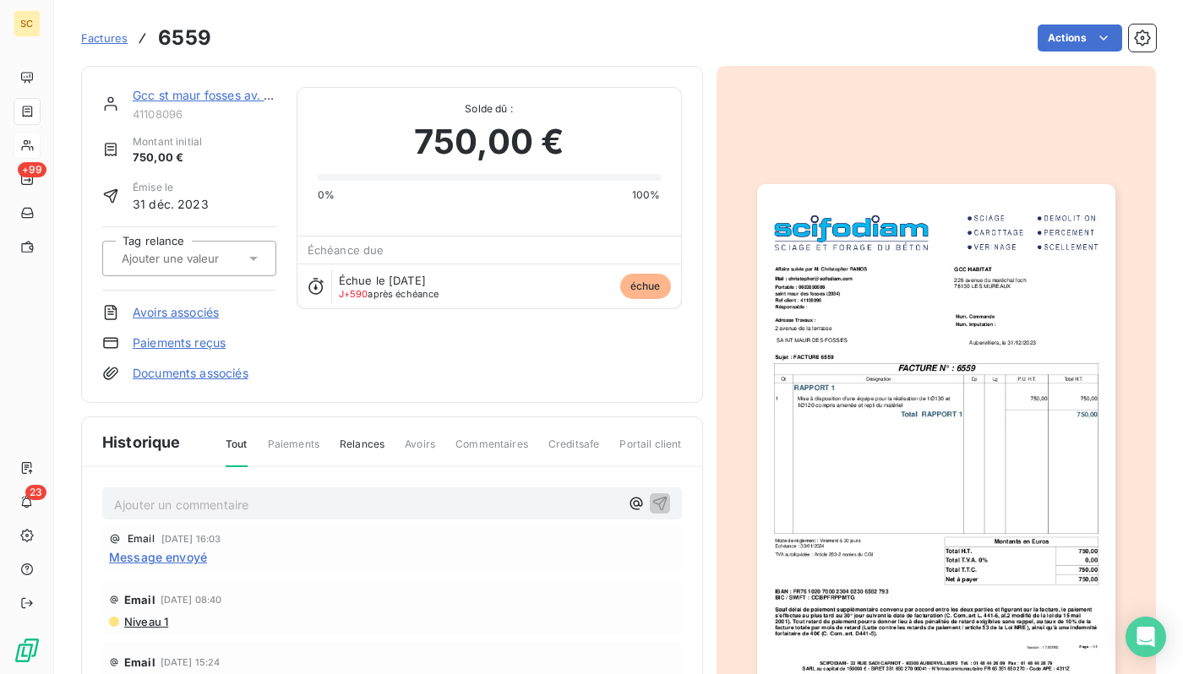
click at [910, 310] on img "button" at bounding box center [936, 437] width 358 height 506
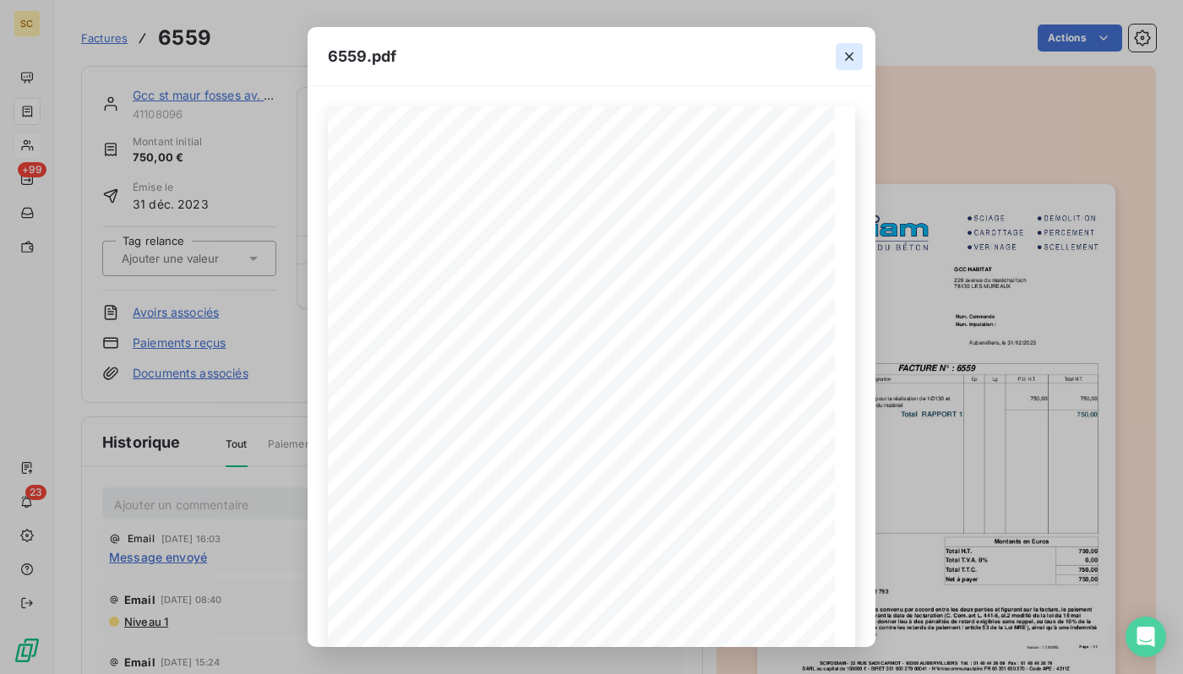
click at [852, 54] on icon "button" at bounding box center [849, 56] width 17 height 17
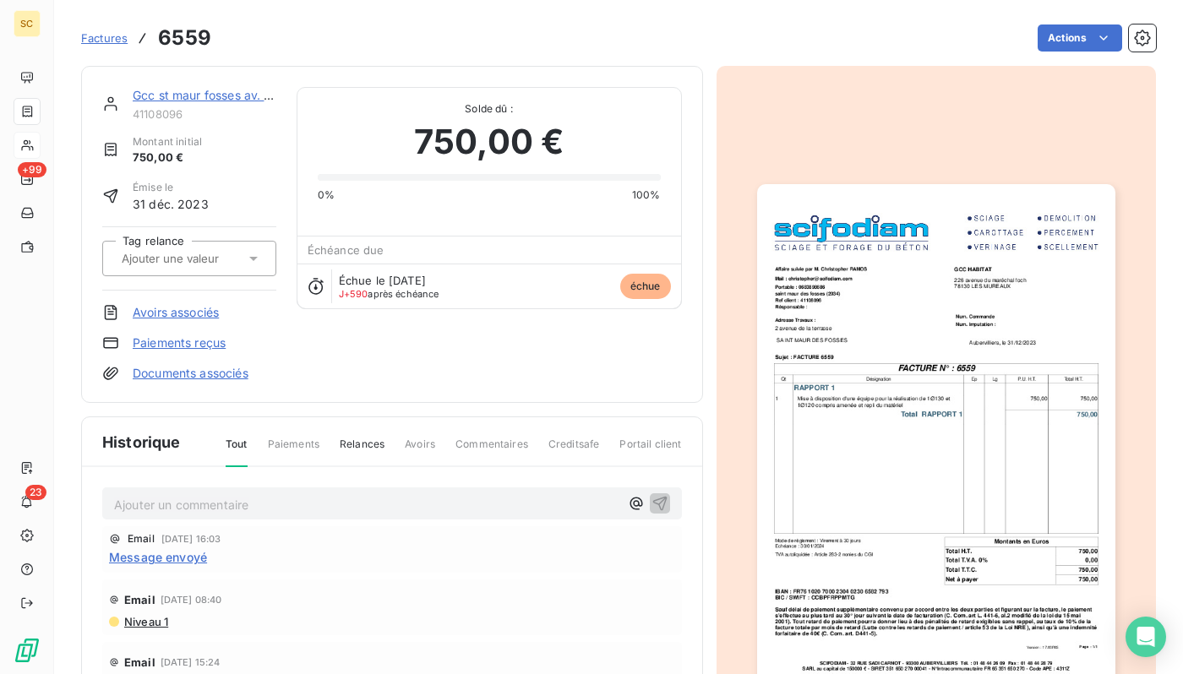
click at [227, 100] on link "Gcc st maur fosses av. terrasse" at bounding box center [221, 95] width 177 height 14
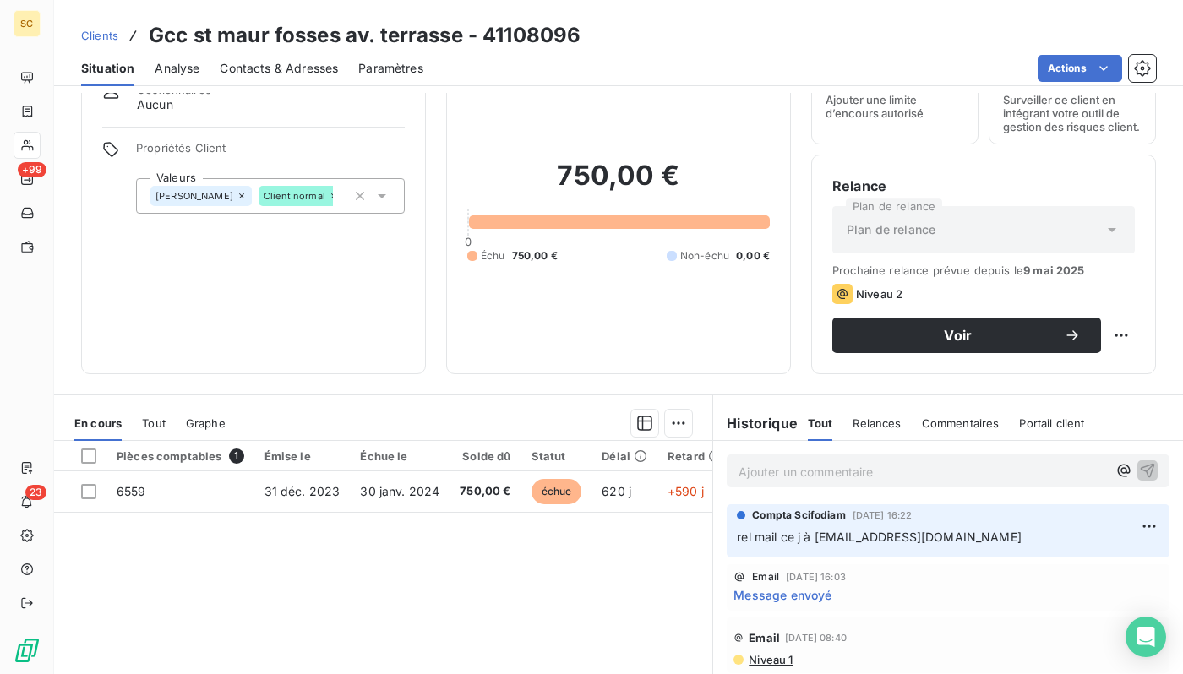
scroll to position [70, 0]
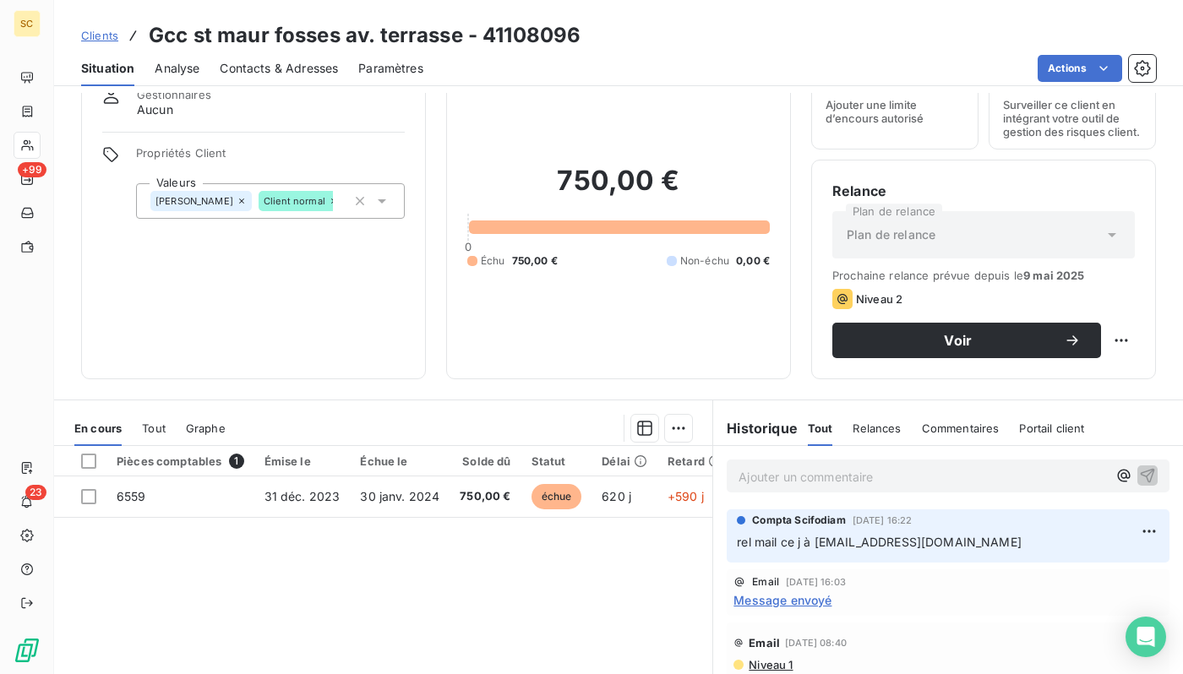
click at [819, 482] on p "Ajouter un commentaire ﻿" at bounding box center [922, 476] width 368 height 21
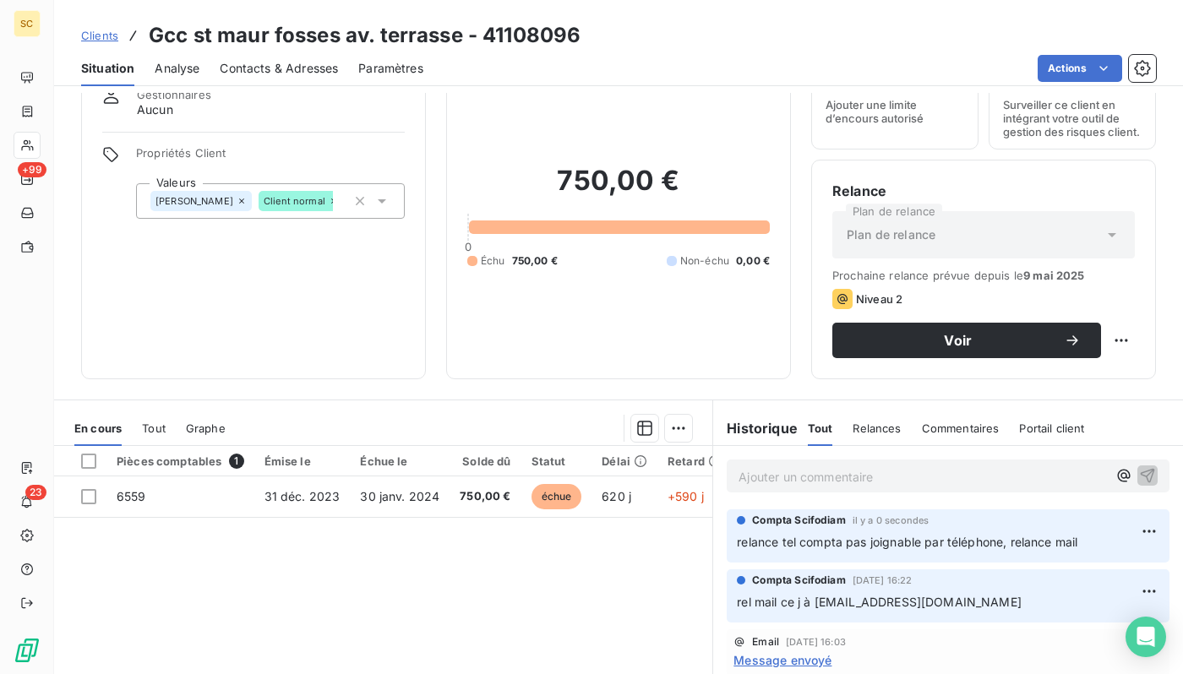
click at [95, 40] on span "Clients" at bounding box center [99, 36] width 37 height 14
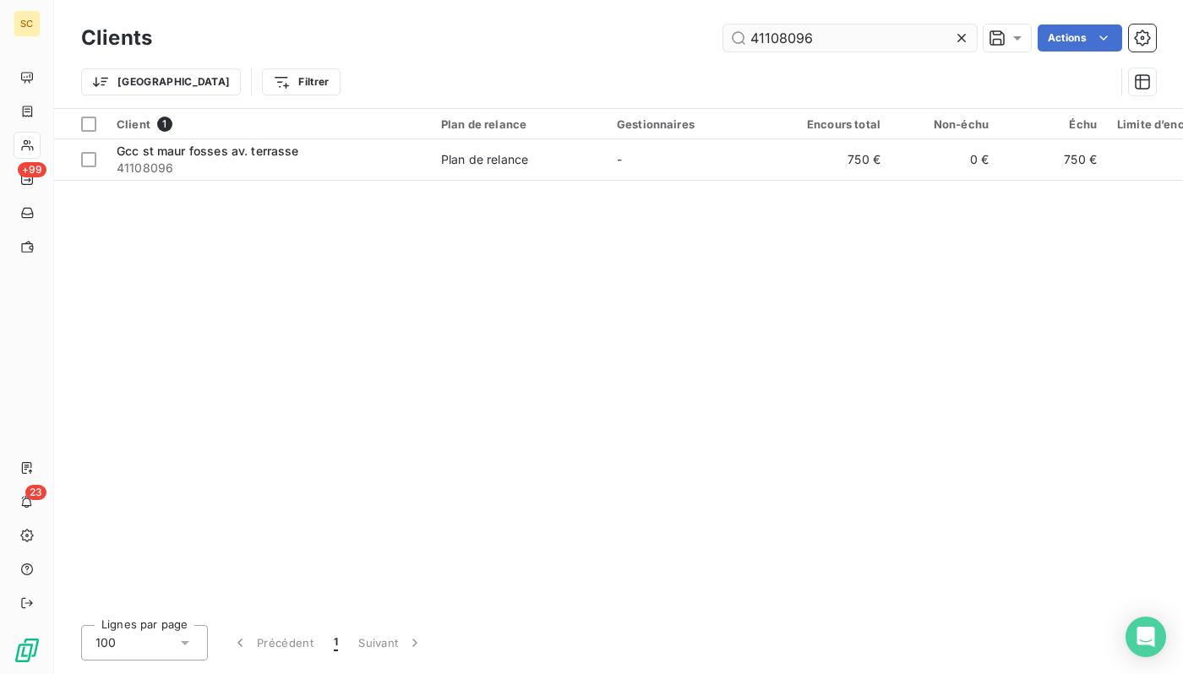
click at [753, 34] on input "41108096" at bounding box center [849, 38] width 253 height 27
click at [759, 35] on input "41108096" at bounding box center [849, 38] width 253 height 27
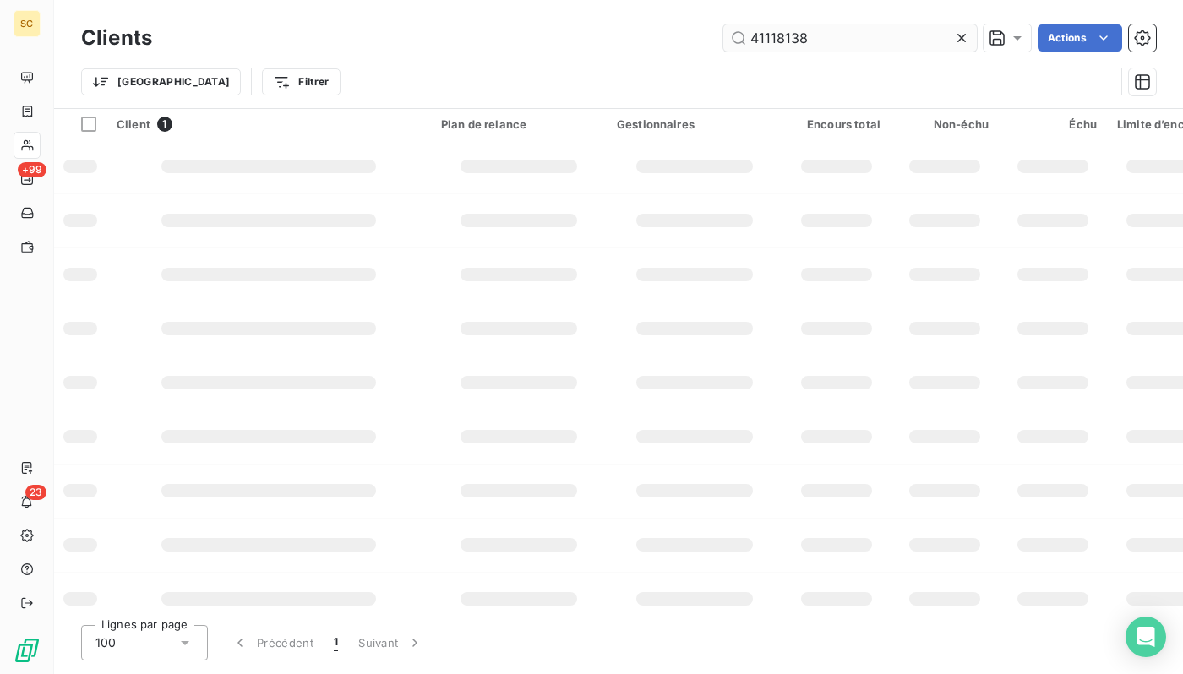
type input "41118138"
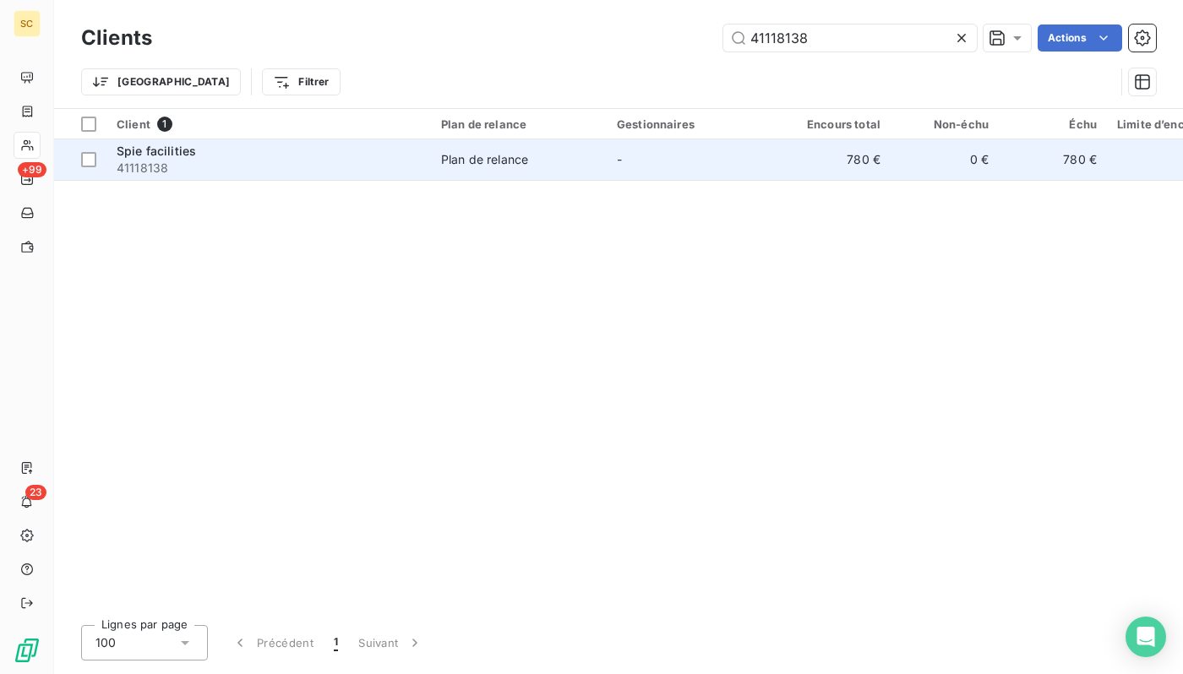
click at [516, 161] on div "Plan de relance" at bounding box center [484, 159] width 87 height 17
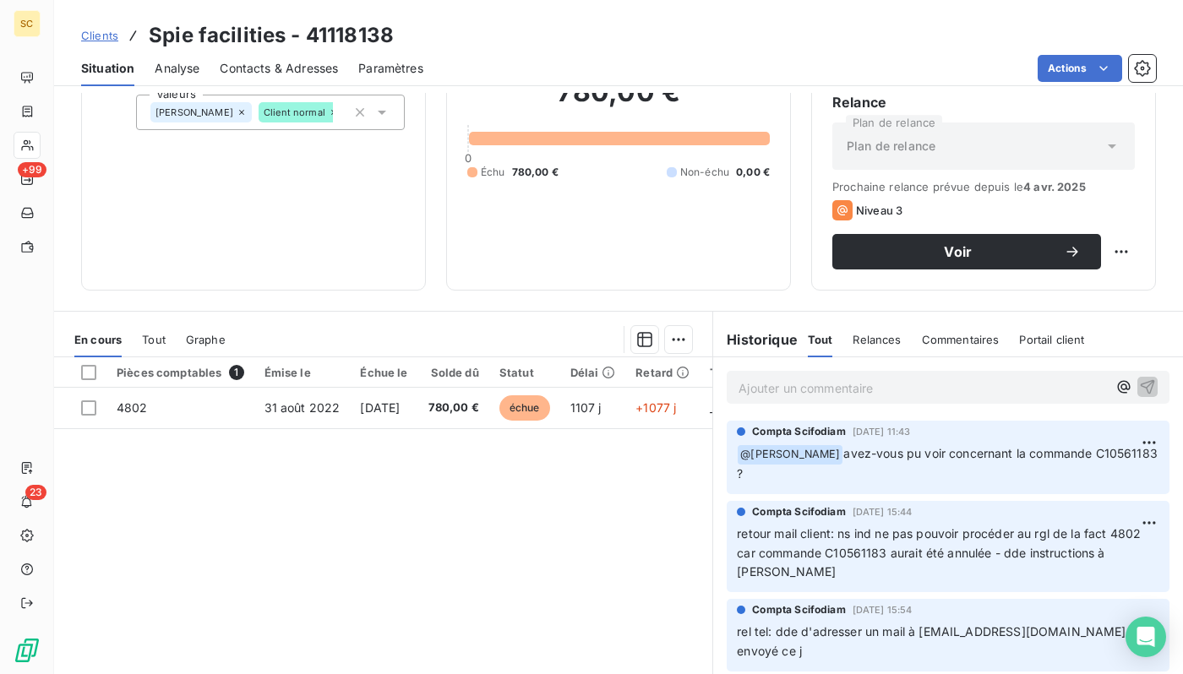
scroll to position [218, 0]
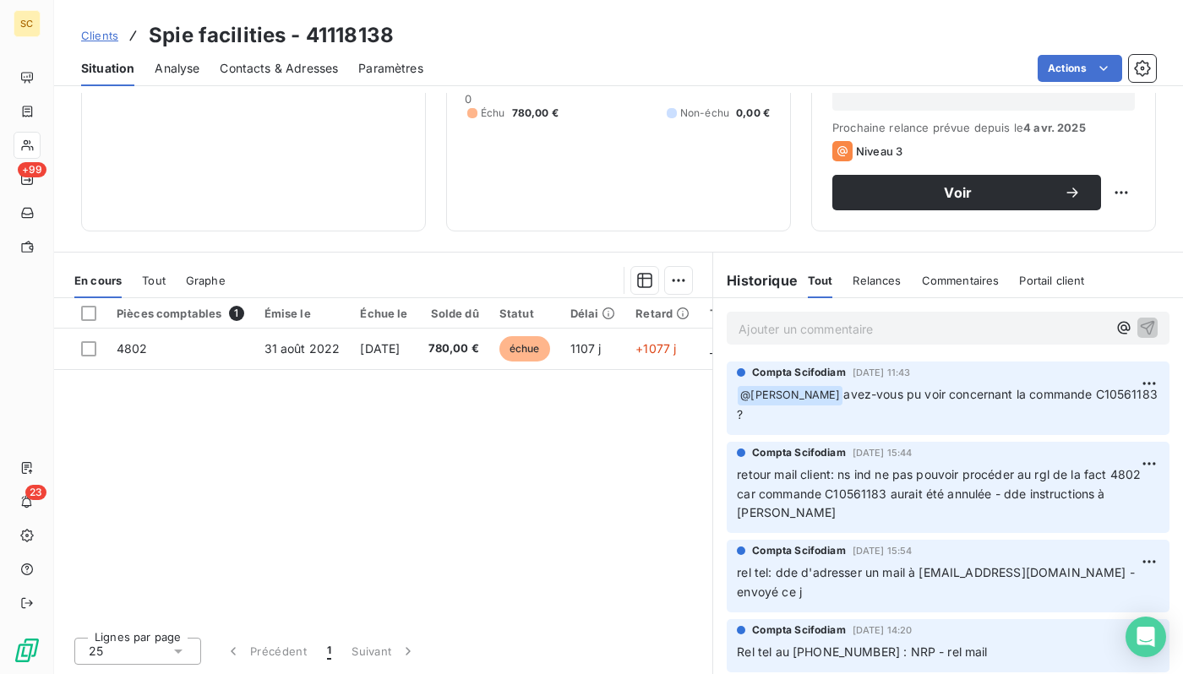
click at [109, 40] on span "Clients" at bounding box center [99, 36] width 37 height 14
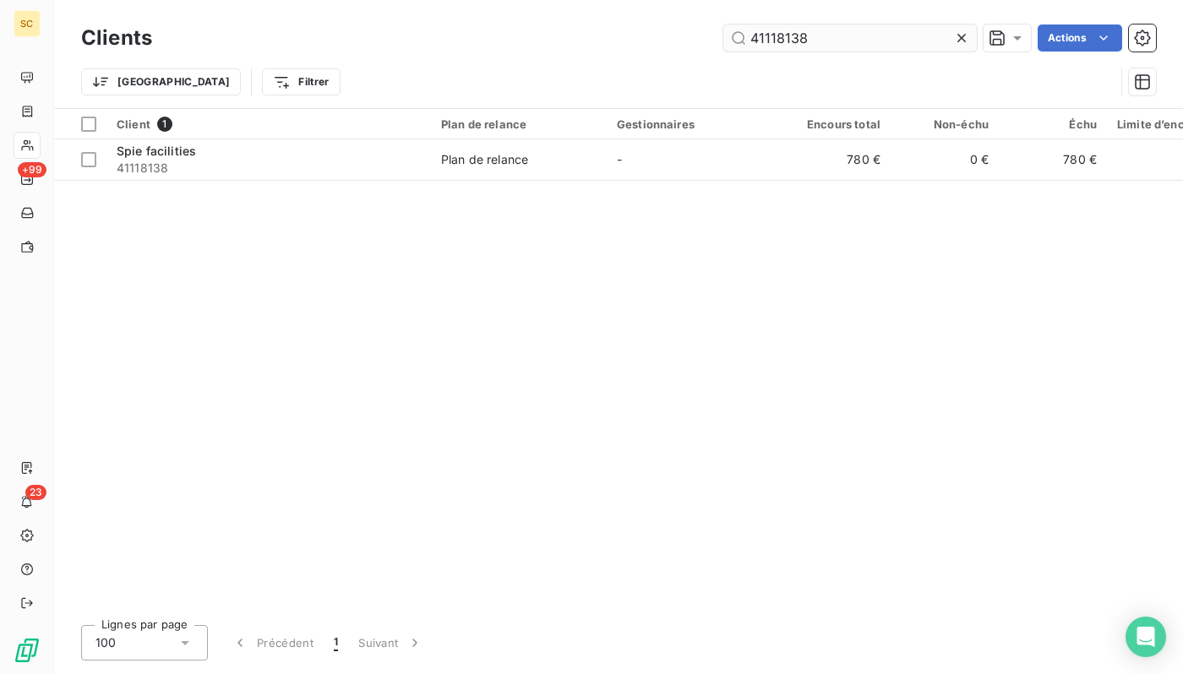
click at [828, 35] on input "41118138" at bounding box center [849, 38] width 253 height 27
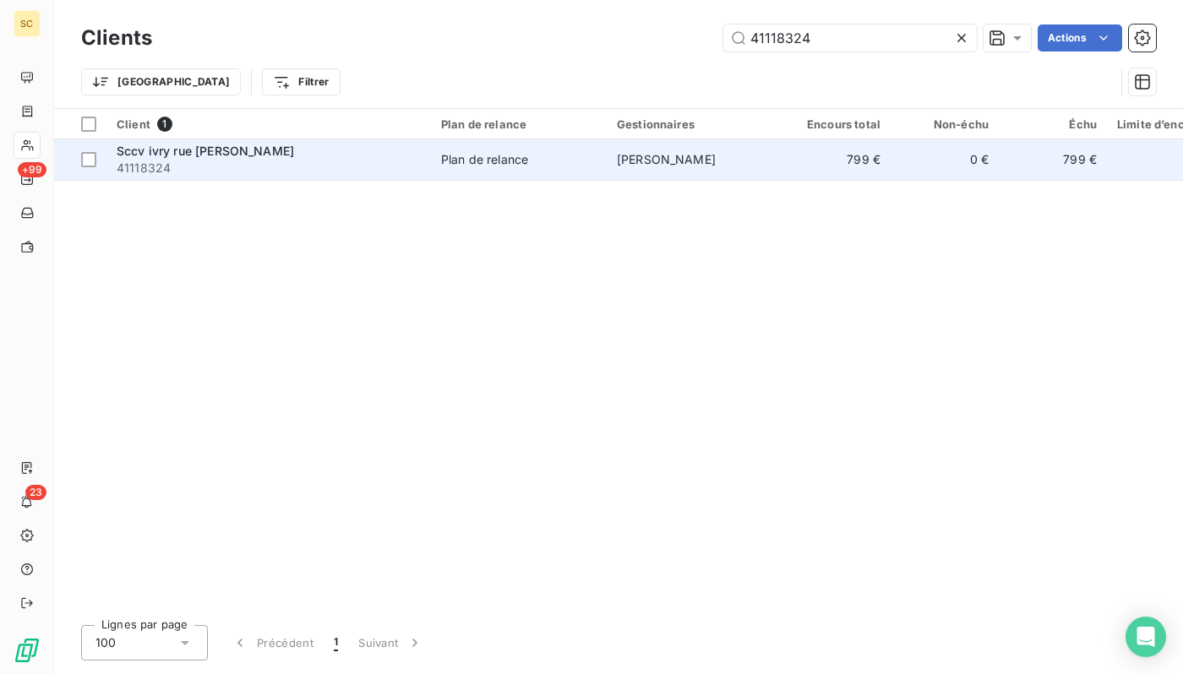
type input "41118324"
click at [450, 167] on td "Plan de relance" at bounding box center [519, 159] width 176 height 41
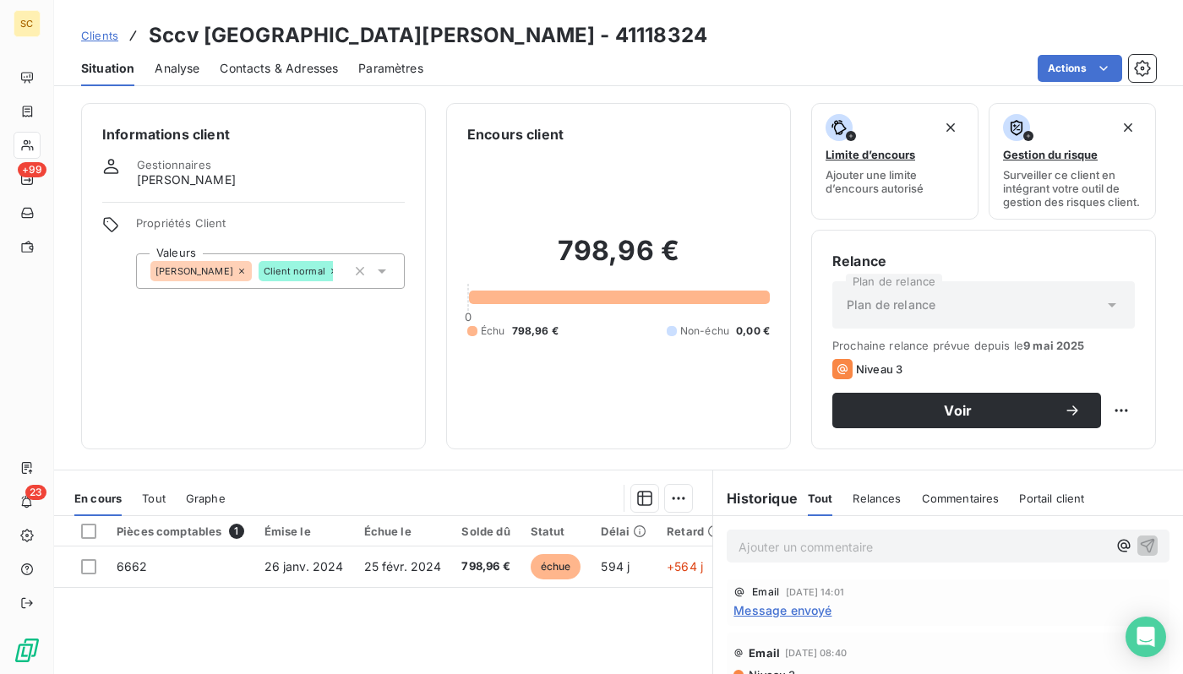
click at [289, 70] on span "Contacts & Adresses" at bounding box center [279, 68] width 118 height 17
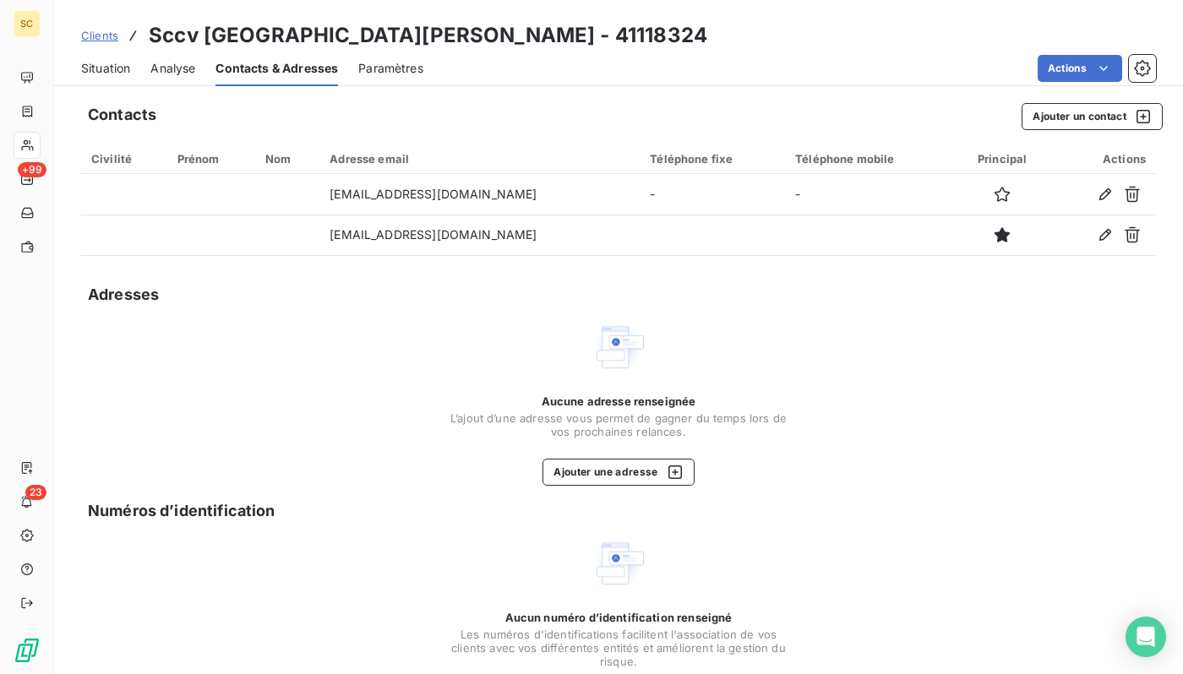
drag, startPoint x: 112, startPoint y: 63, endPoint x: 159, endPoint y: 84, distance: 51.5
click at [112, 63] on span "Situation" at bounding box center [105, 68] width 49 height 17
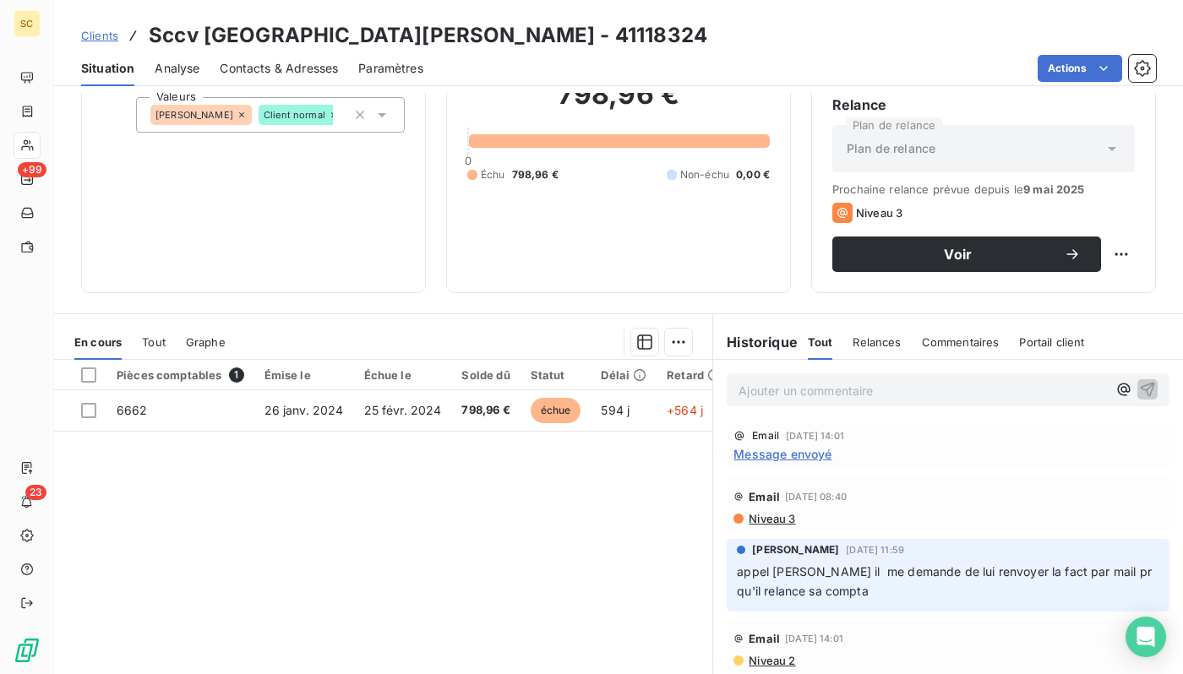
scroll to position [158, 0]
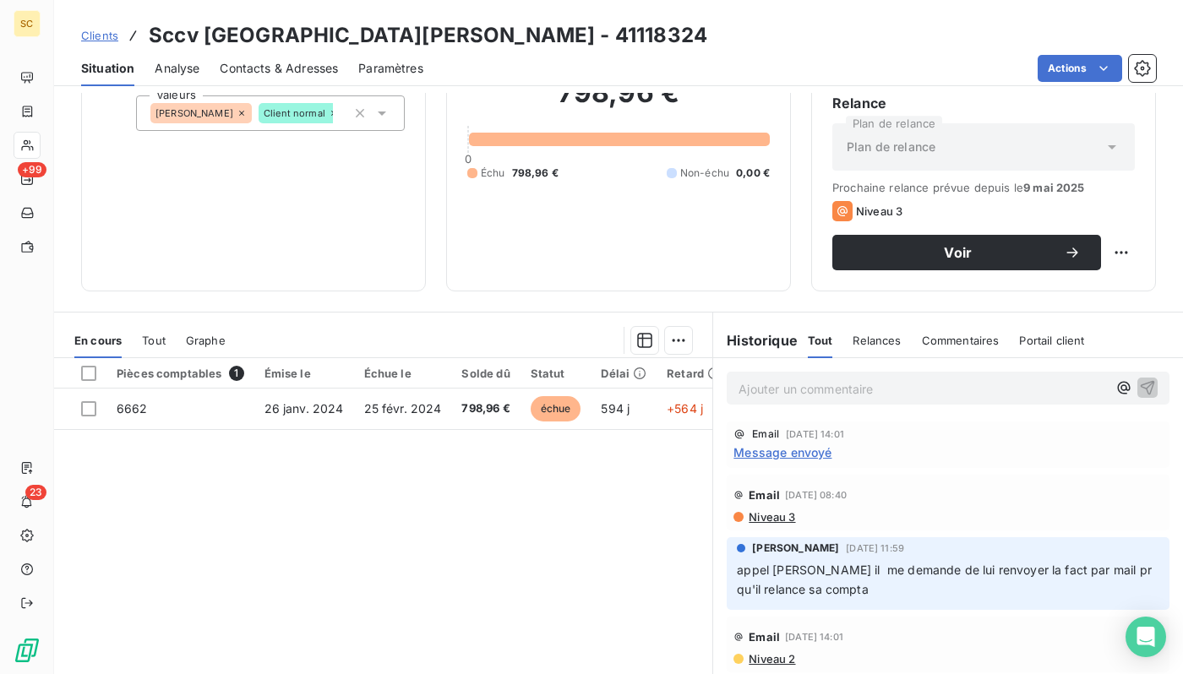
click at [279, 67] on span "Contacts & Adresses" at bounding box center [279, 68] width 118 height 17
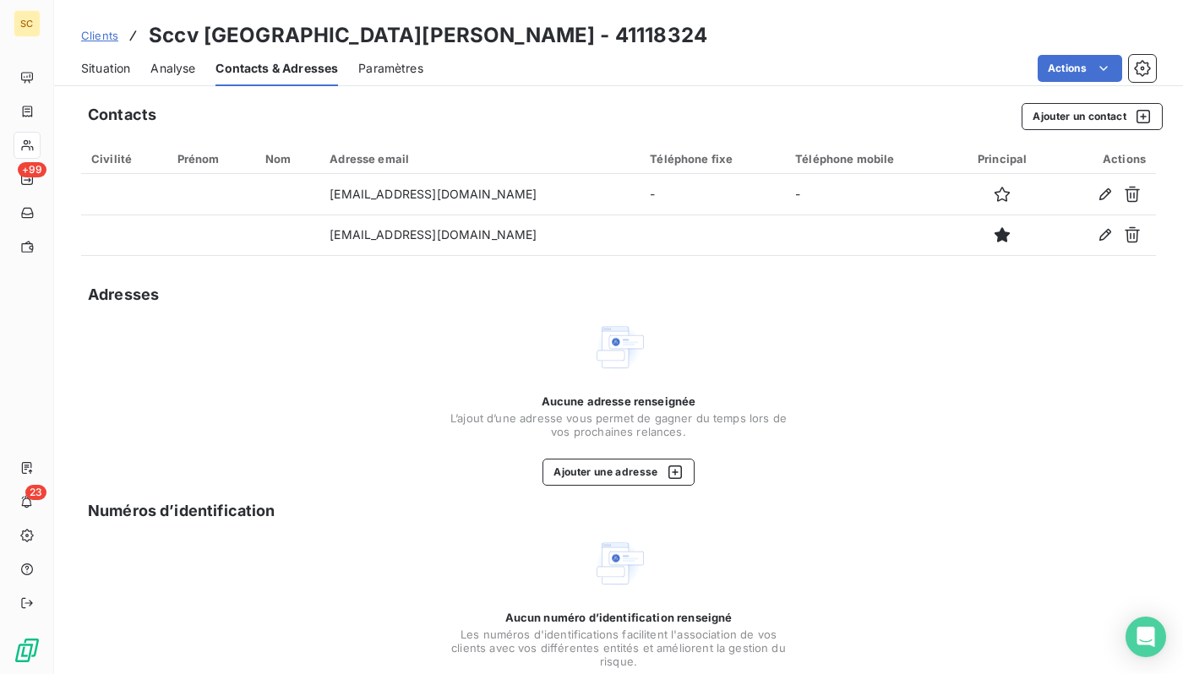
click at [100, 71] on span "Situation" at bounding box center [105, 68] width 49 height 17
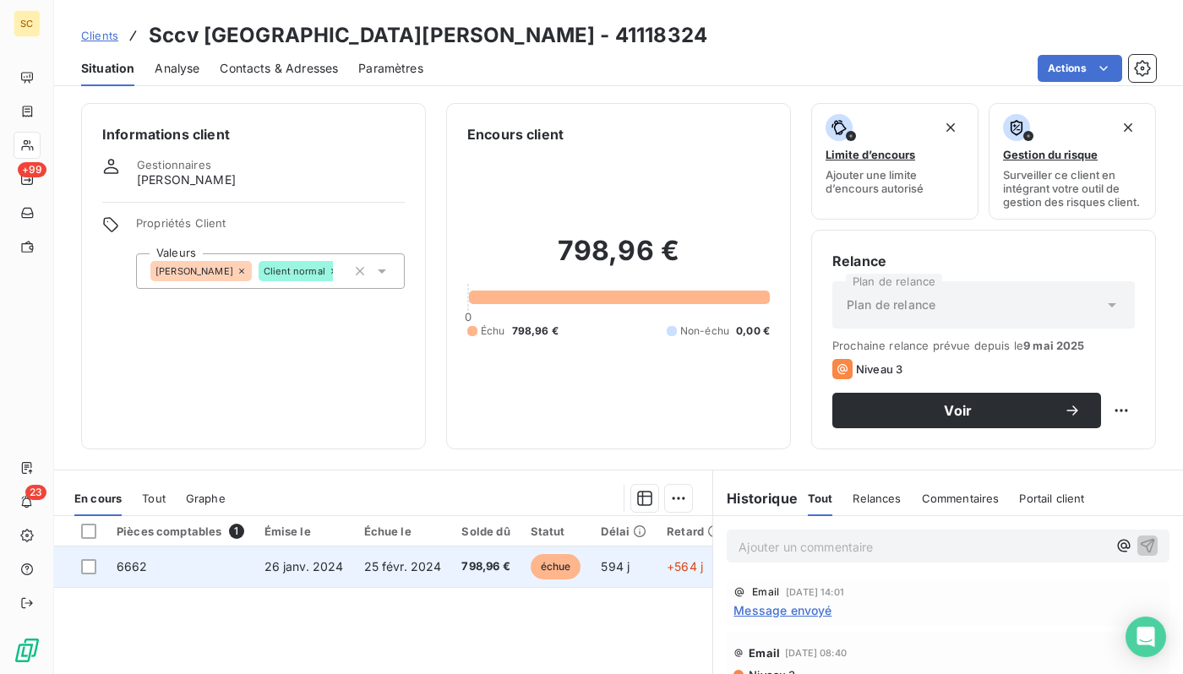
click at [392, 566] on span "25 févr. 2024" at bounding box center [403, 566] width 78 height 14
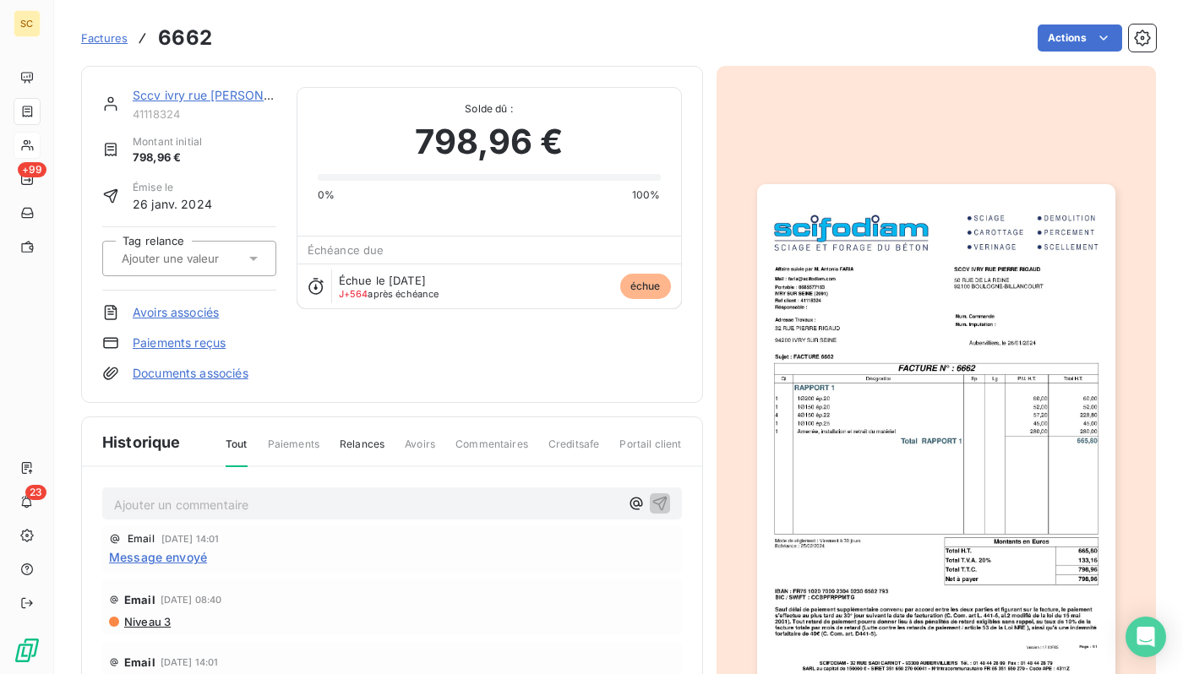
click at [843, 385] on img "button" at bounding box center [936, 437] width 358 height 506
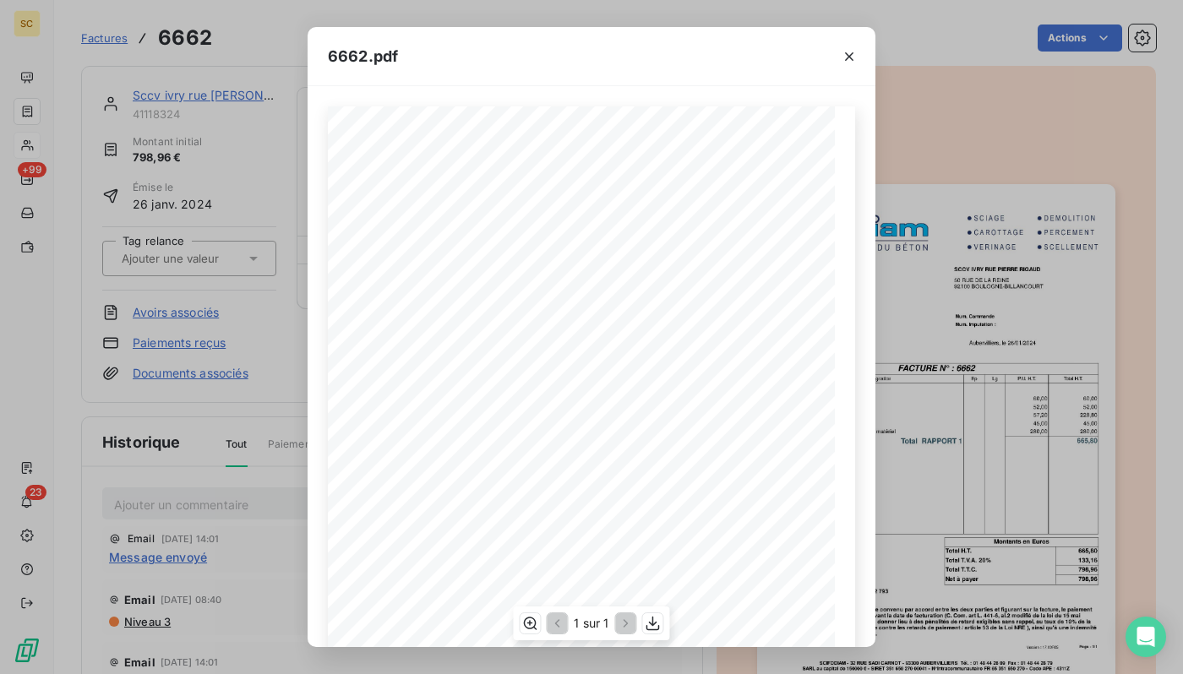
drag, startPoint x: 739, startPoint y: 253, endPoint x: 610, endPoint y: 230, distance: 131.3
click at [610, 230] on div "Qt Désignation Ep Lg P.U. H.T. Total H.T. Version : 17.00R05 Page : 1/1 SCIFODI…" at bounding box center [591, 464] width 507 height 717
click at [991, 266] on div "6662.pdf Qt Désignation Ep Lg P.U. H.T. Total H.T. Version : 17.00R05 Page : 1/…" at bounding box center [591, 337] width 1183 height 674
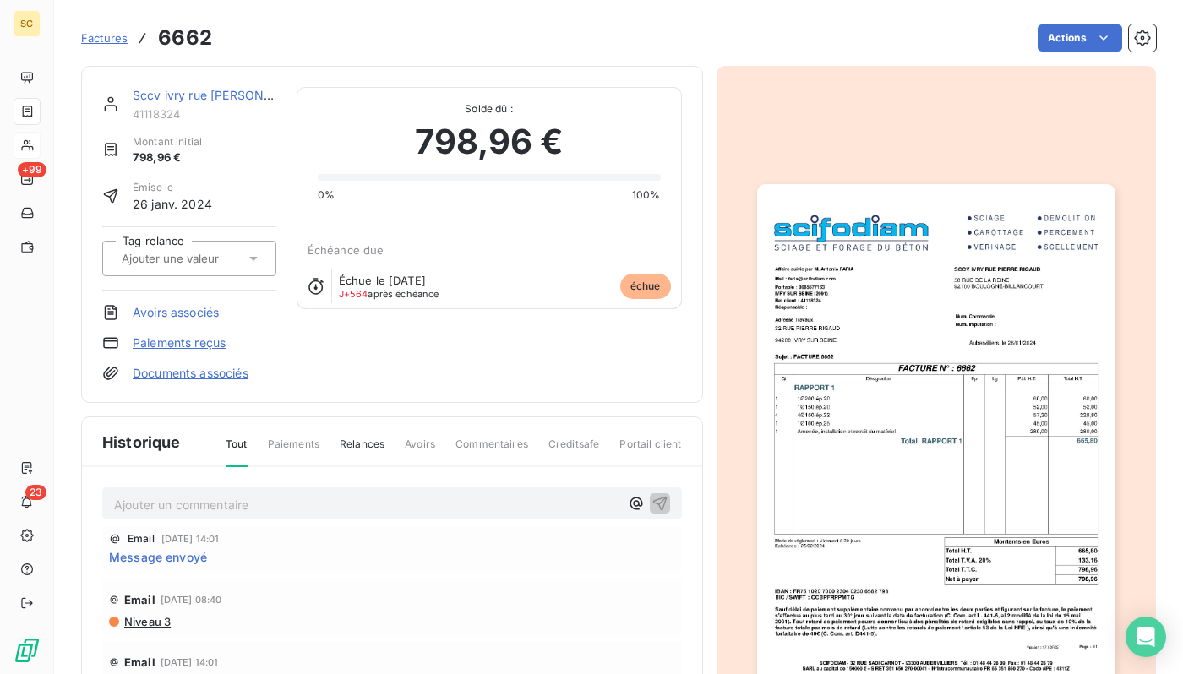
click at [175, 96] on link "Sccv ivry rue [PERSON_NAME]" at bounding box center [221, 95] width 177 height 14
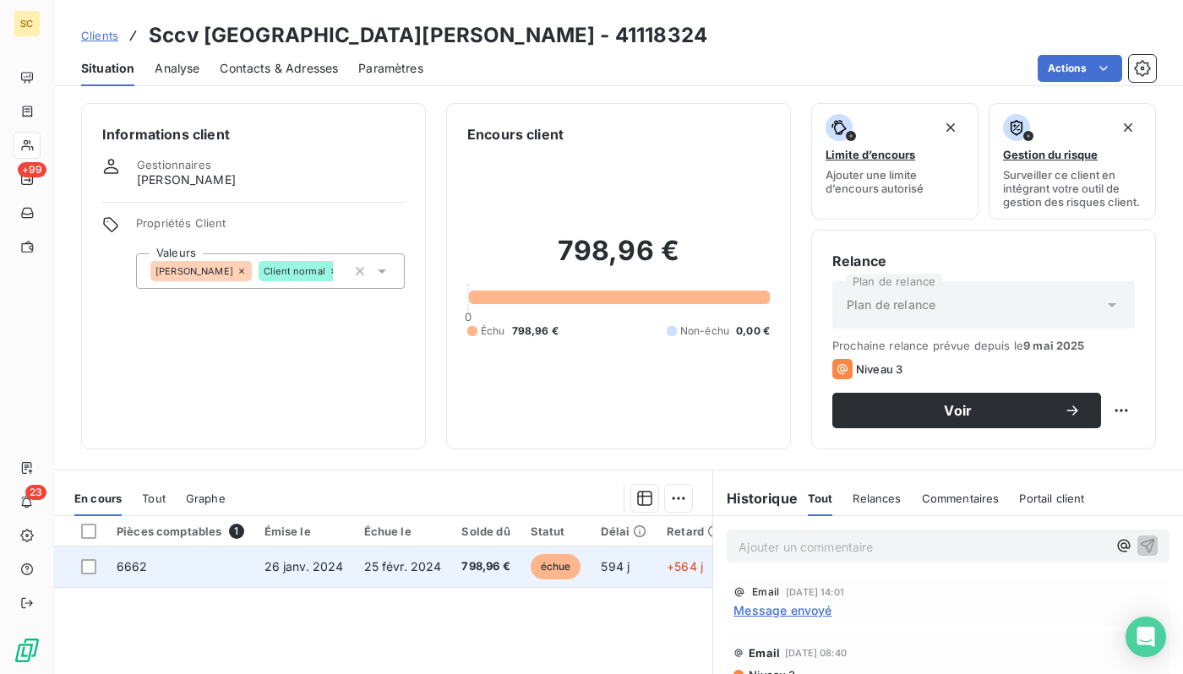
click at [368, 563] on span "25 févr. 2024" at bounding box center [403, 566] width 78 height 14
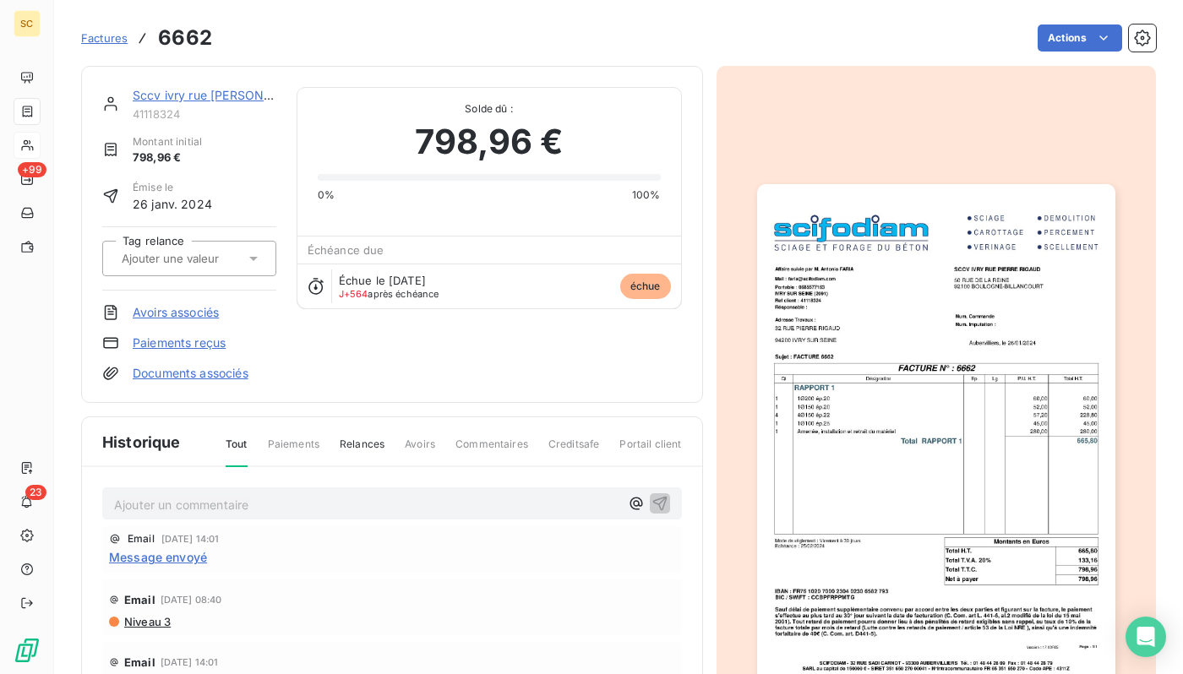
click at [864, 330] on img "button" at bounding box center [936, 437] width 358 height 506
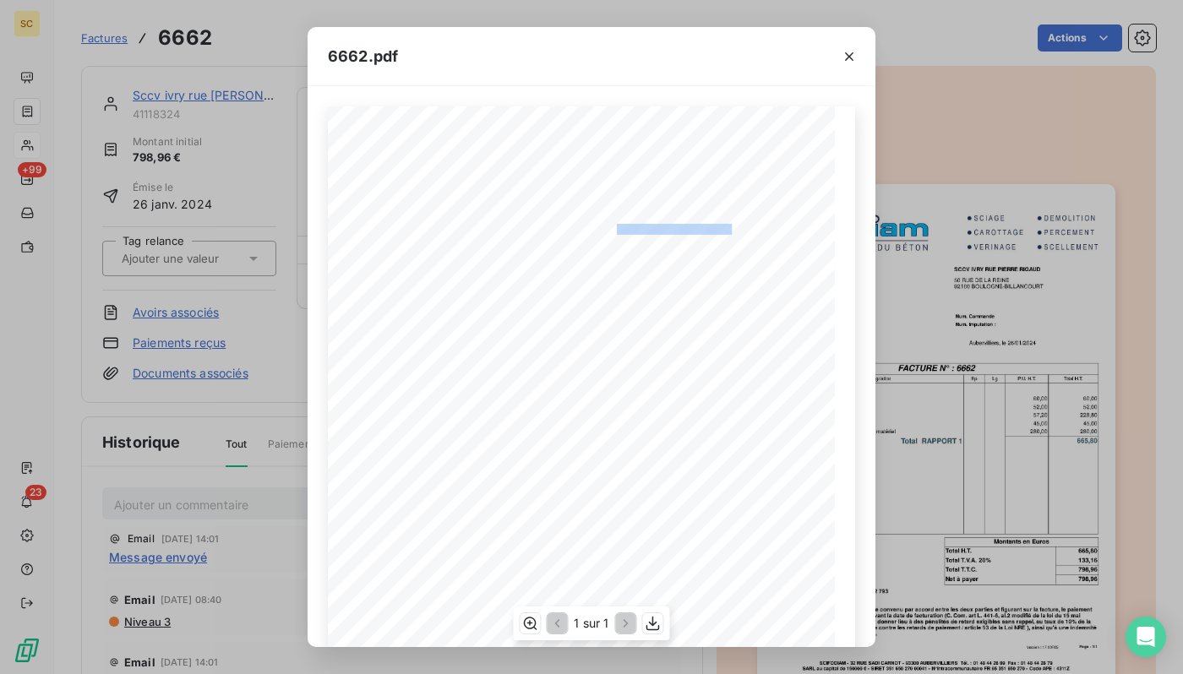
drag, startPoint x: 607, startPoint y: 227, endPoint x: 722, endPoint y: 225, distance: 115.8
click at [722, 225] on div "Qt Désignation Ep Lg P.U. H.T. Total H.T. Version : 17.00R05 Page : 1/1 SCIFODI…" at bounding box center [591, 464] width 507 height 717
drag, startPoint x: 847, startPoint y: 56, endPoint x: 723, endPoint y: 83, distance: 127.1
click at [847, 56] on icon "button" at bounding box center [849, 56] width 17 height 17
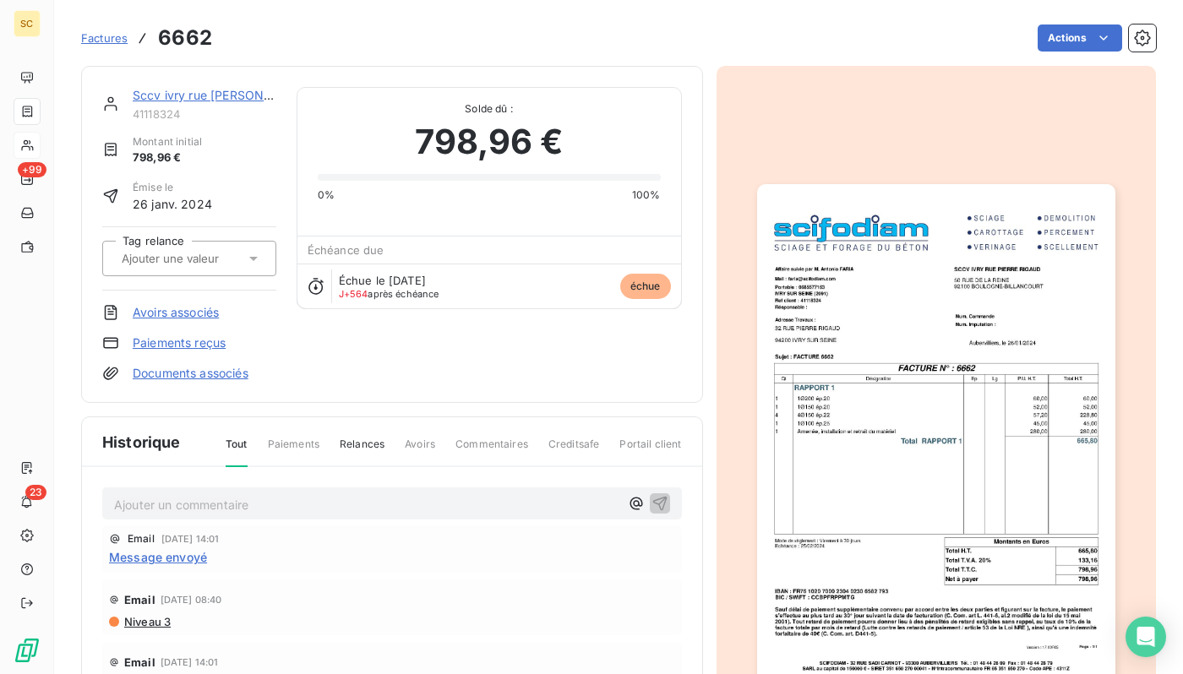
click at [159, 92] on link "Sccv ivry rue [PERSON_NAME]" at bounding box center [221, 95] width 177 height 14
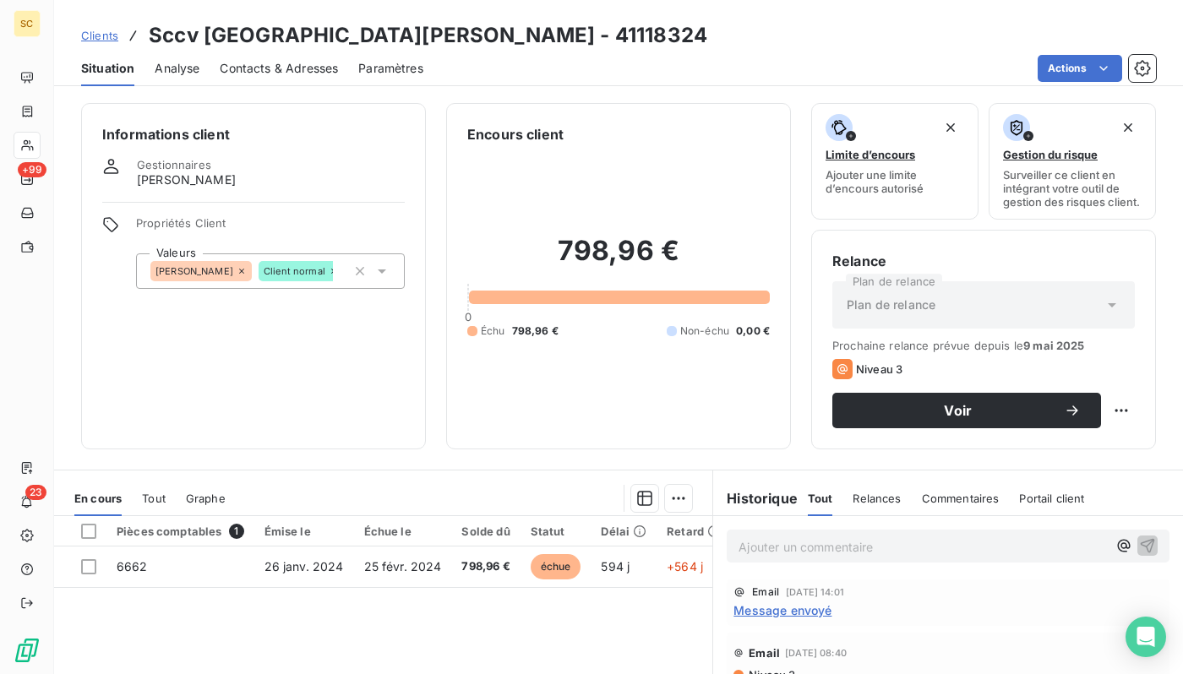
click at [288, 70] on span "Contacts & Adresses" at bounding box center [279, 68] width 118 height 17
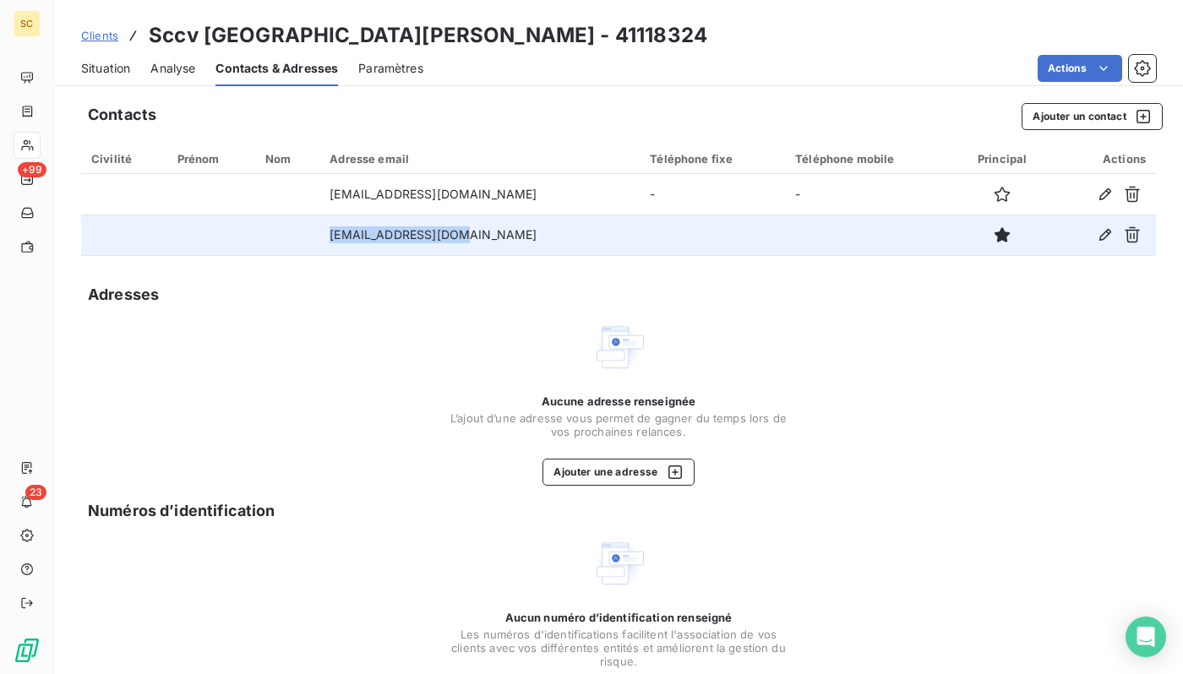
drag, startPoint x: 470, startPoint y: 231, endPoint x: 343, endPoint y: 232, distance: 126.7
click at [343, 232] on td "[EMAIL_ADDRESS][DOMAIN_NAME]" at bounding box center [479, 235] width 320 height 41
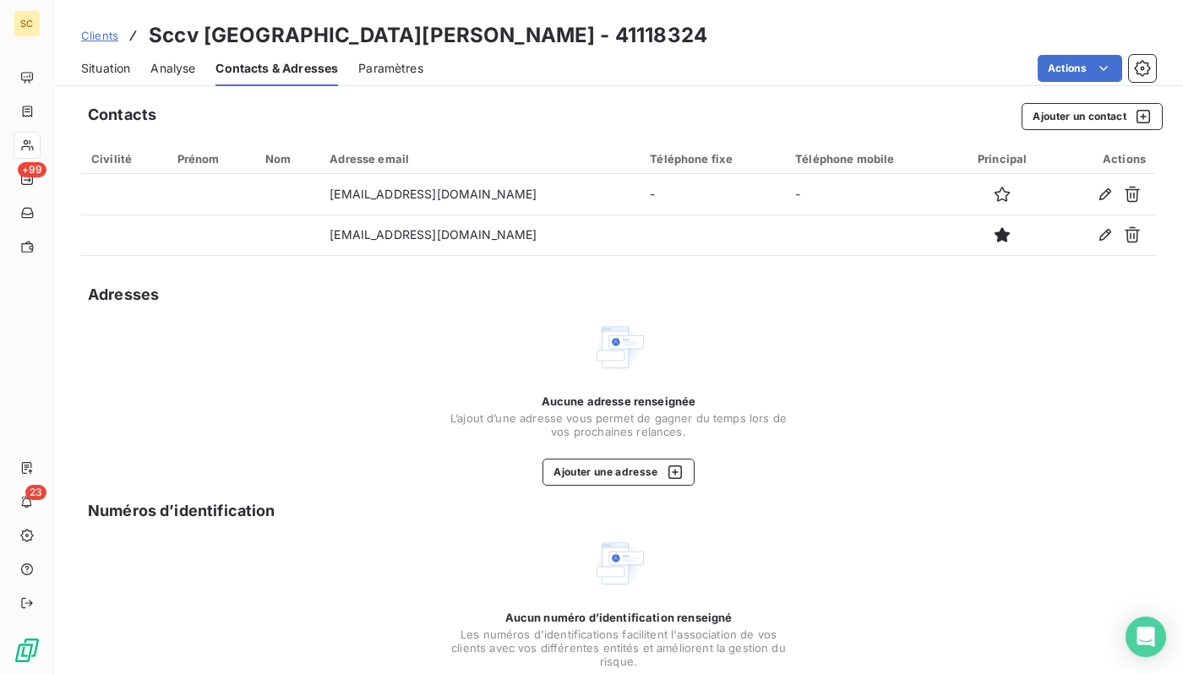
click at [135, 71] on div "Situation Analyse Contacts & Adresses Paramètres Actions" at bounding box center [618, 68] width 1129 height 35
click at [99, 74] on span "Situation" at bounding box center [105, 68] width 49 height 17
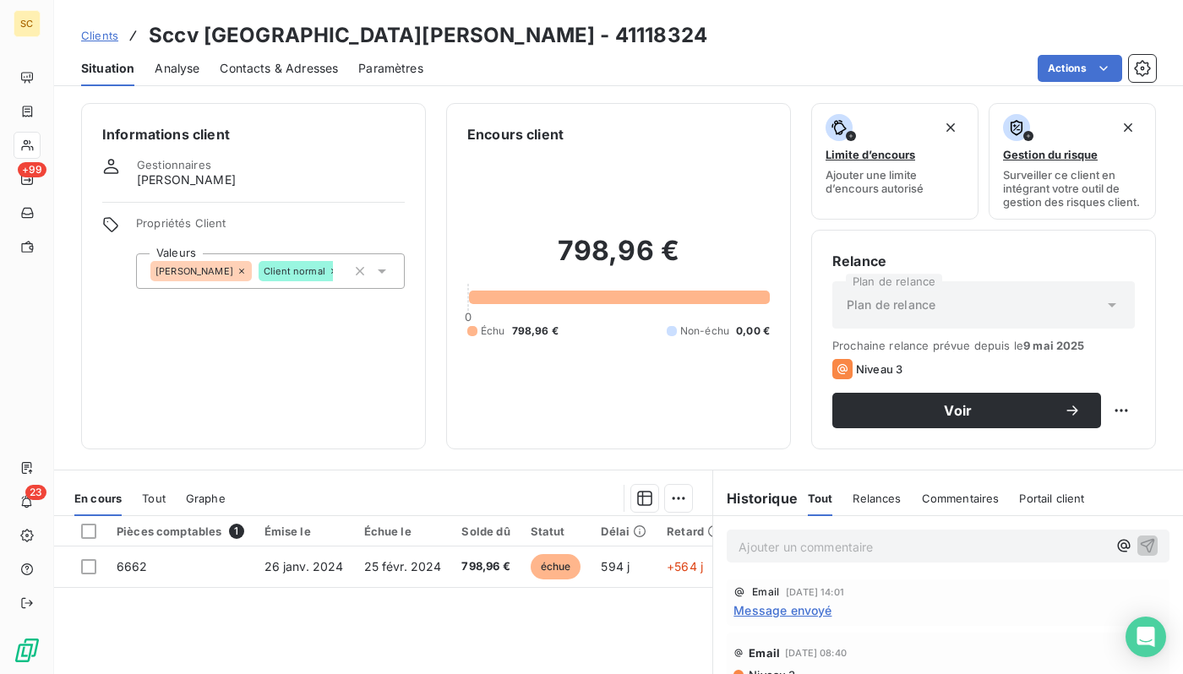
click at [218, 57] on div "Situation Analyse Contacts & Adresses Paramètres Actions" at bounding box center [618, 68] width 1129 height 35
click at [240, 63] on span "Contacts & Adresses" at bounding box center [279, 68] width 118 height 17
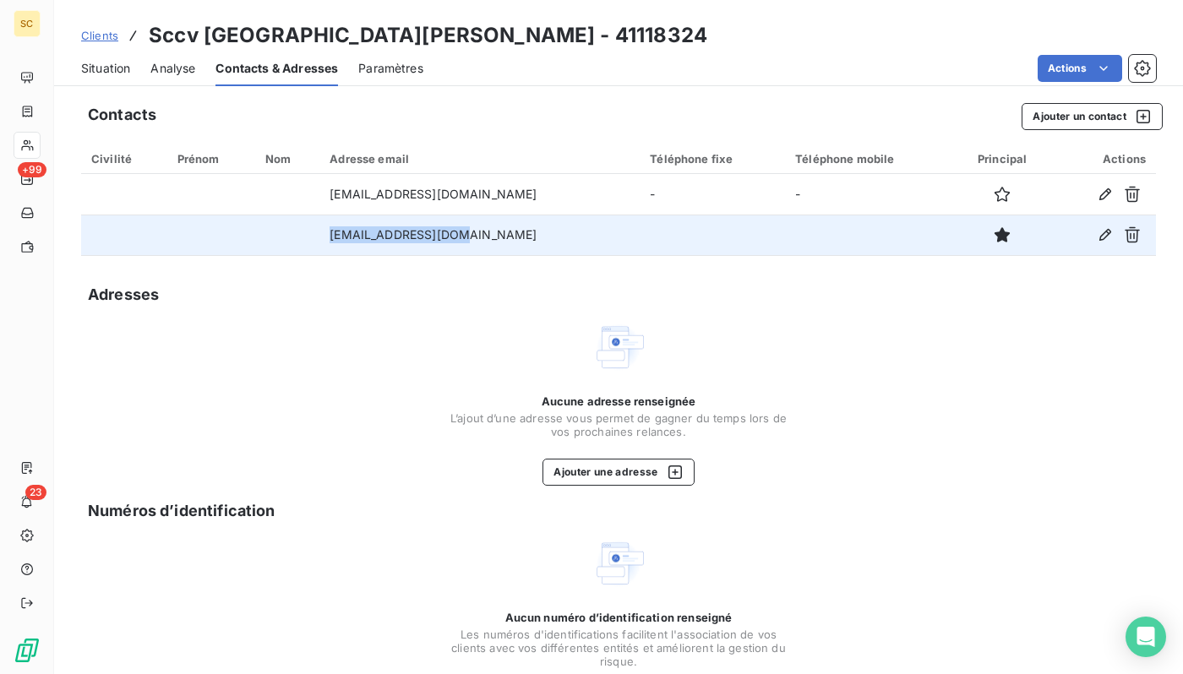
drag, startPoint x: 498, startPoint y: 231, endPoint x: 350, endPoint y: 237, distance: 147.9
click at [350, 237] on td "[EMAIL_ADDRESS][DOMAIN_NAME]" at bounding box center [479, 235] width 320 height 41
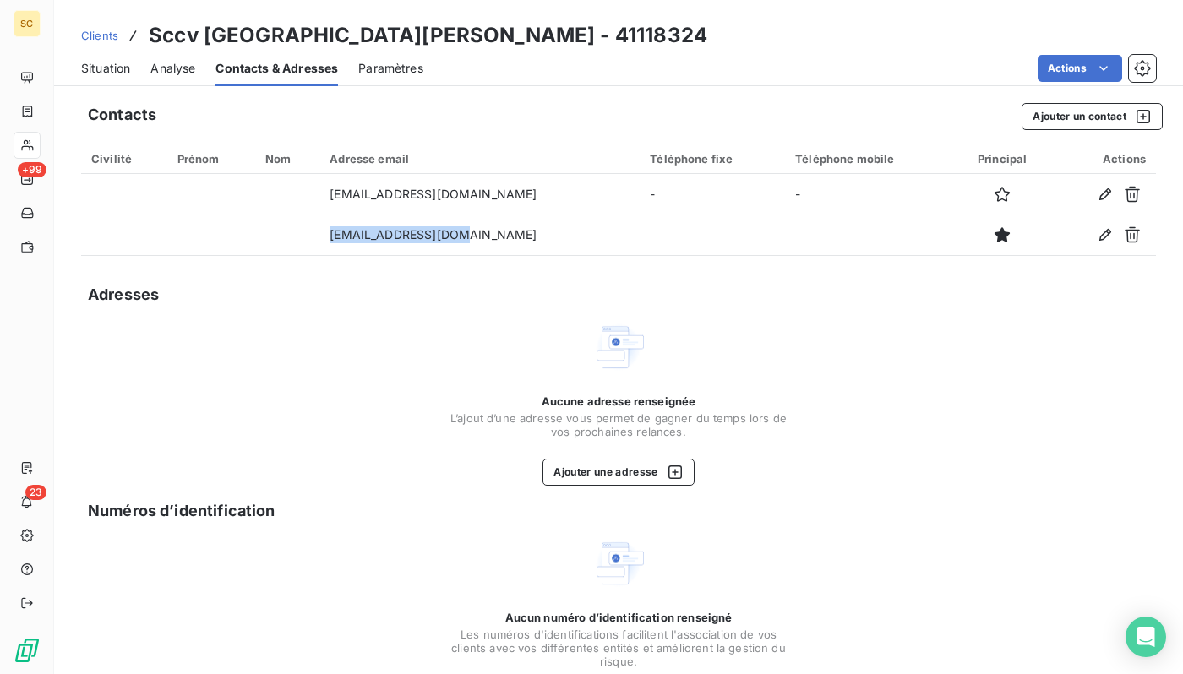
copy td "[EMAIL_ADDRESS][DOMAIN_NAME]"
click at [92, 82] on div "Situation" at bounding box center [105, 68] width 49 height 35
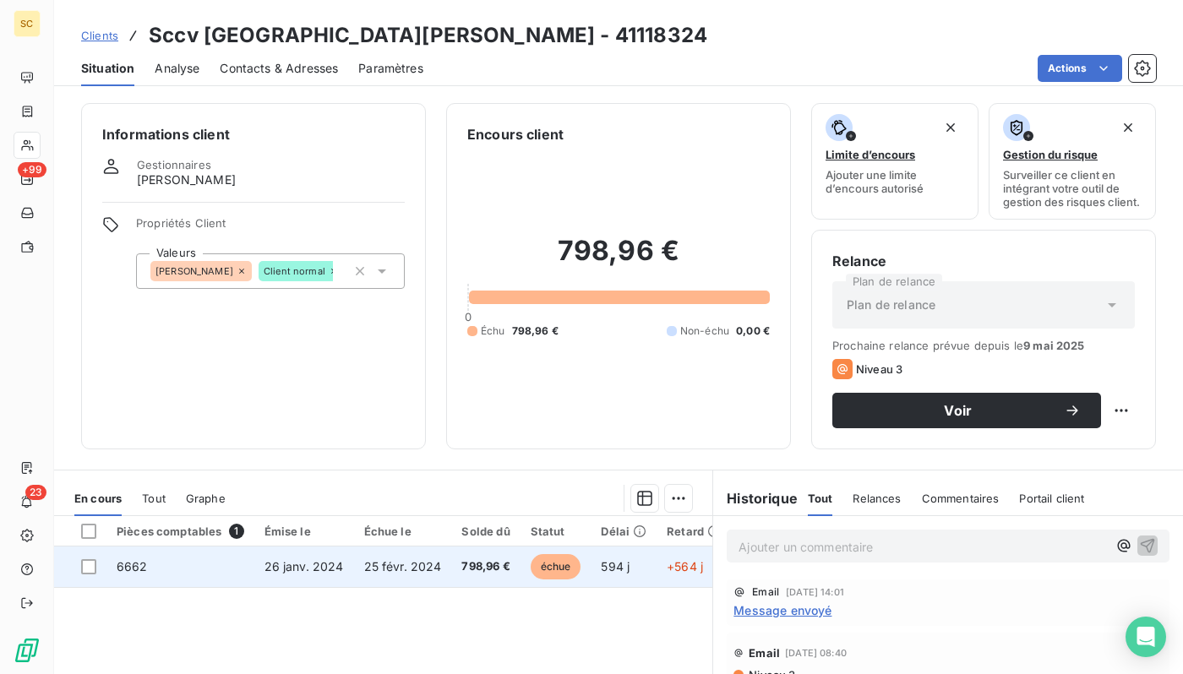
click at [454, 573] on td "798,96 €" at bounding box center [485, 567] width 68 height 41
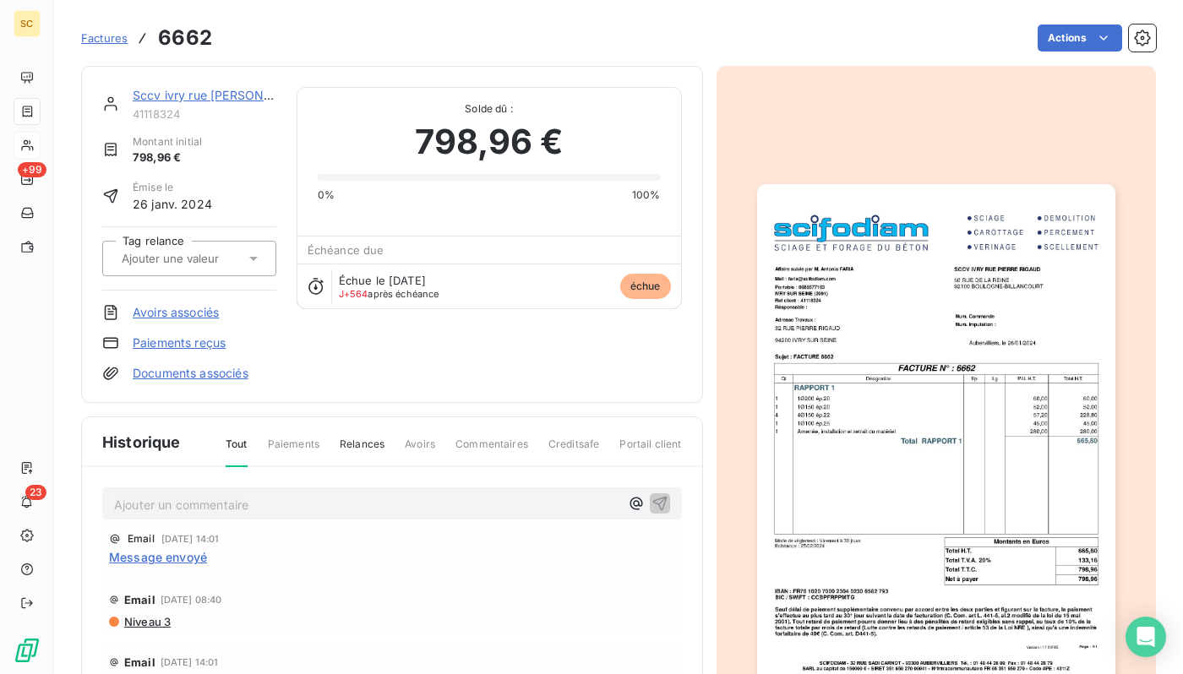
click at [1060, 418] on img "button" at bounding box center [936, 437] width 358 height 506
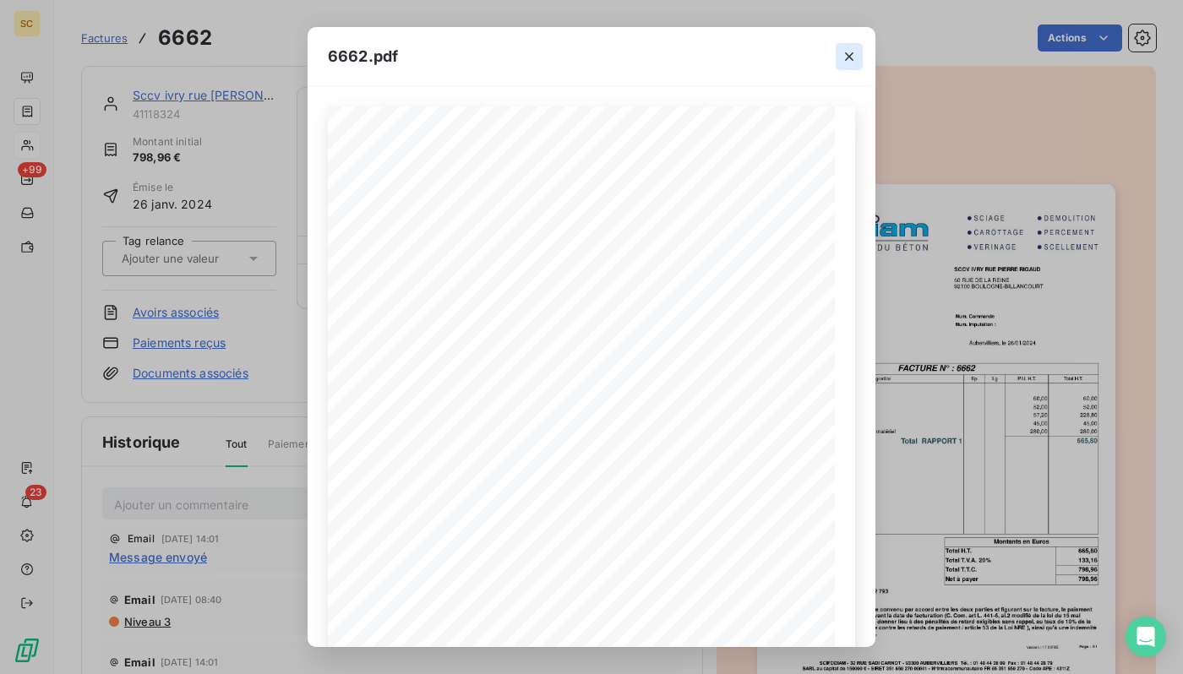
drag, startPoint x: 852, startPoint y: 62, endPoint x: 203, endPoint y: 127, distance: 653.0
click at [852, 62] on icon "button" at bounding box center [849, 56] width 17 height 17
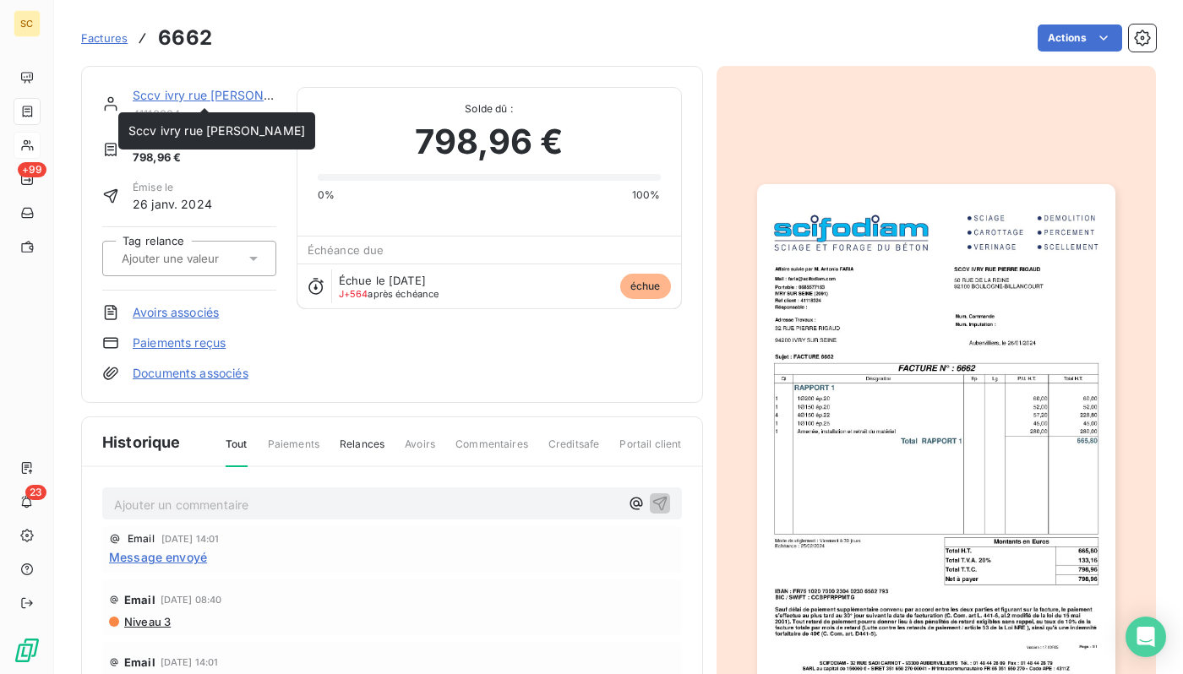
click at [178, 97] on link "Sccv ivry rue [PERSON_NAME]" at bounding box center [221, 95] width 177 height 14
